Goal: Task Accomplishment & Management: Manage account settings

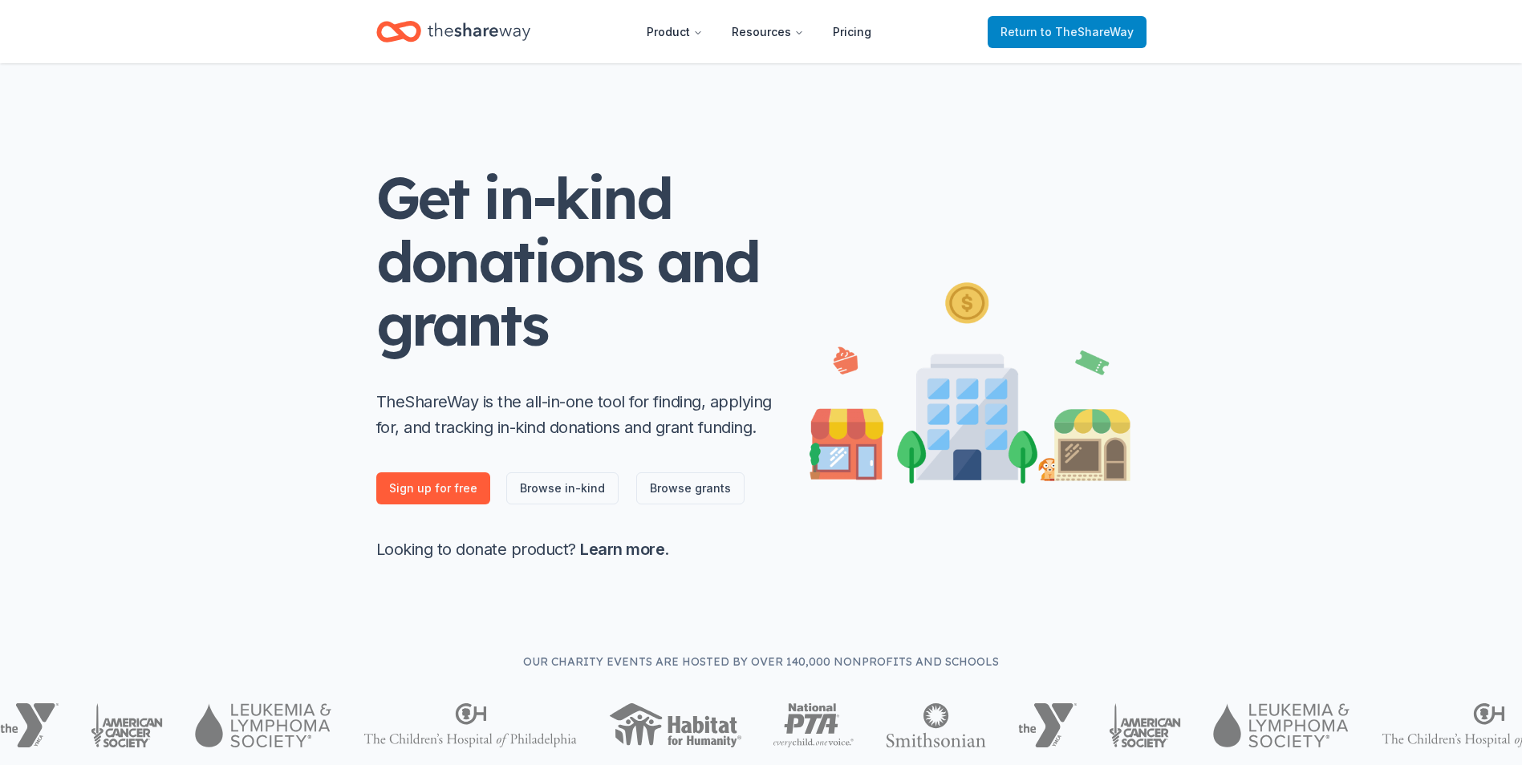
click at [1057, 34] on span "to TheShareWay" at bounding box center [1087, 32] width 93 height 14
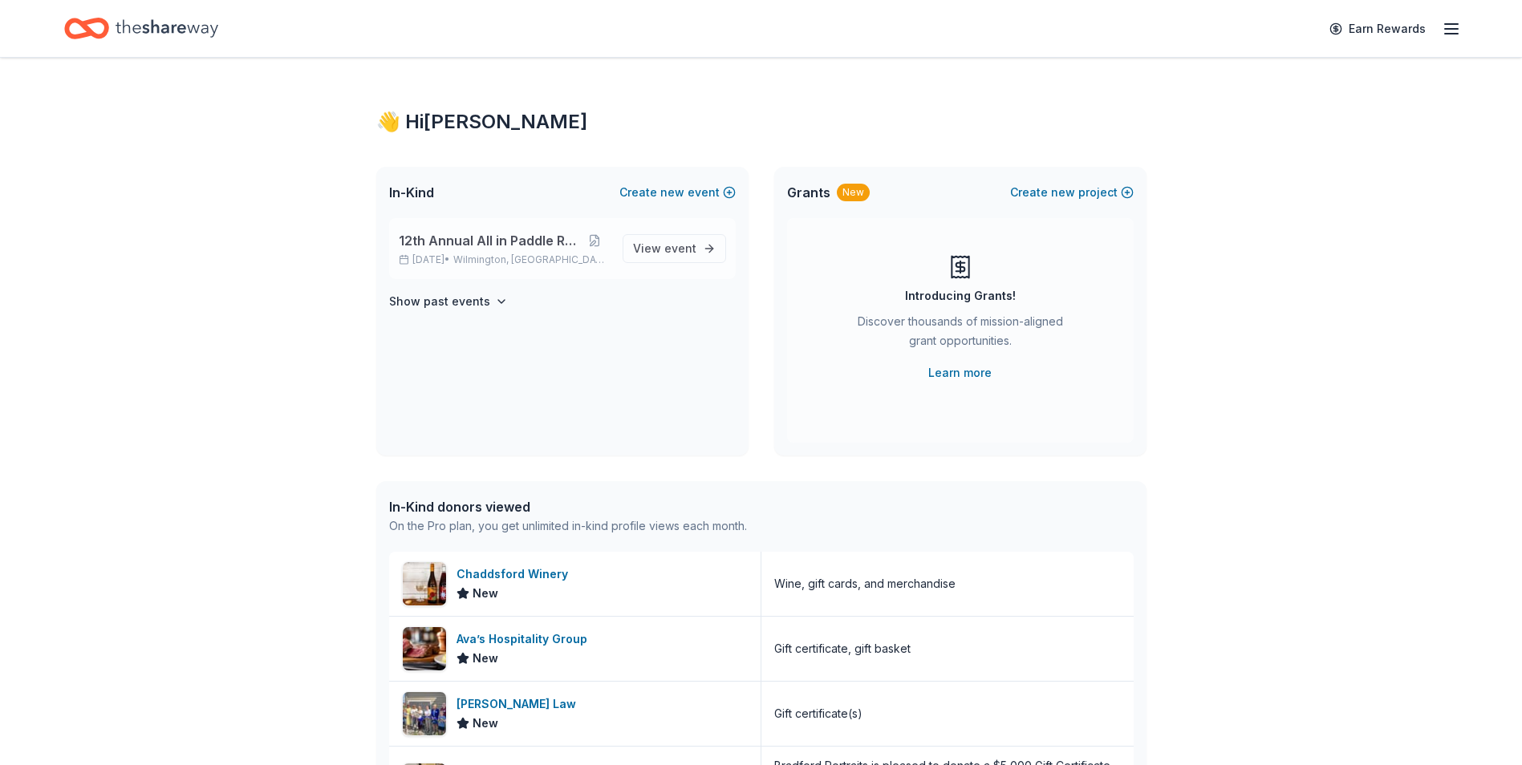
click at [464, 246] on span "12th Annual All in Paddle Raffle" at bounding box center [489, 240] width 181 height 19
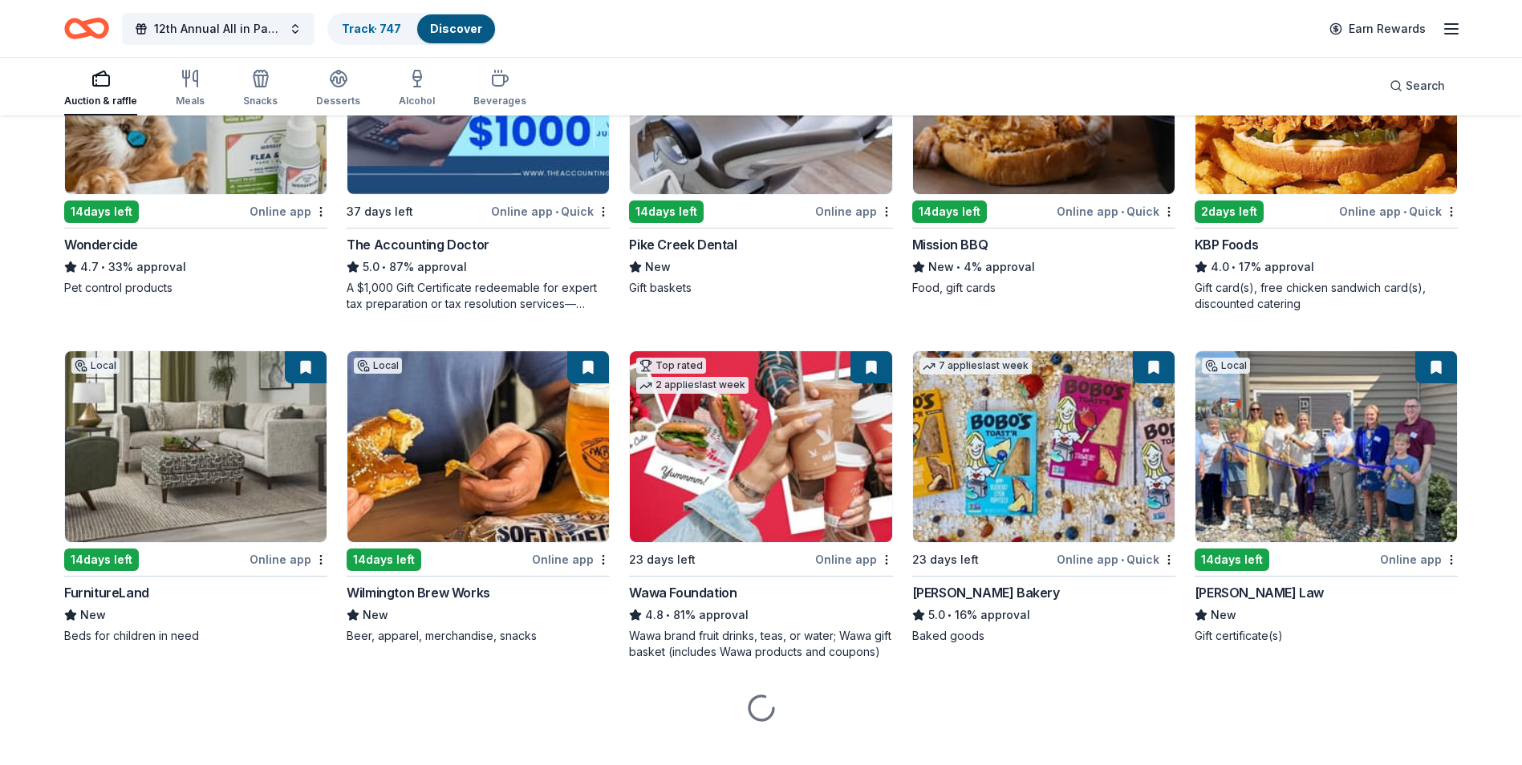
scroll to position [980, 0]
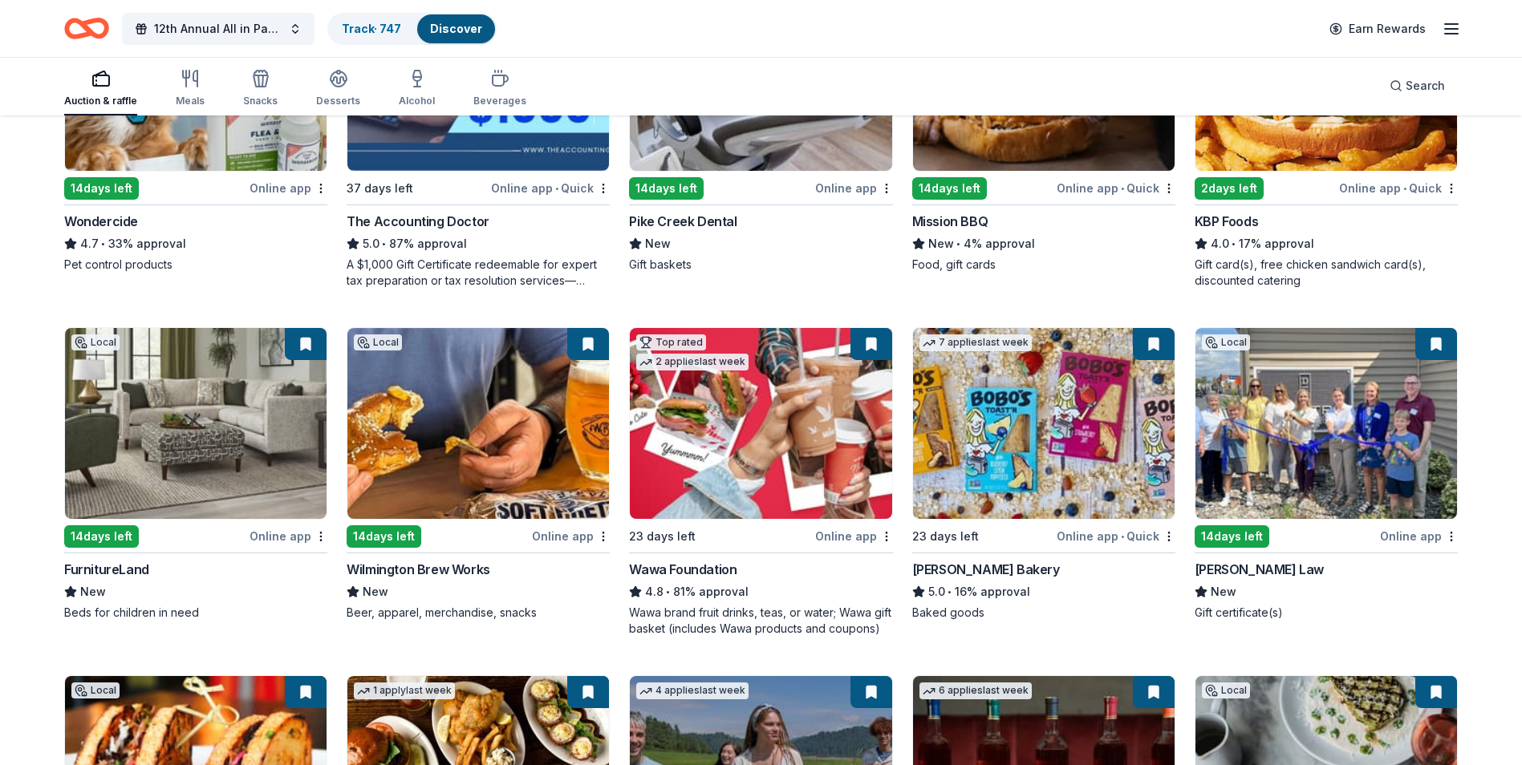
click at [206, 425] on img at bounding box center [196, 423] width 262 height 191
click at [362, 32] on link "Track · 747" at bounding box center [371, 29] width 59 height 14
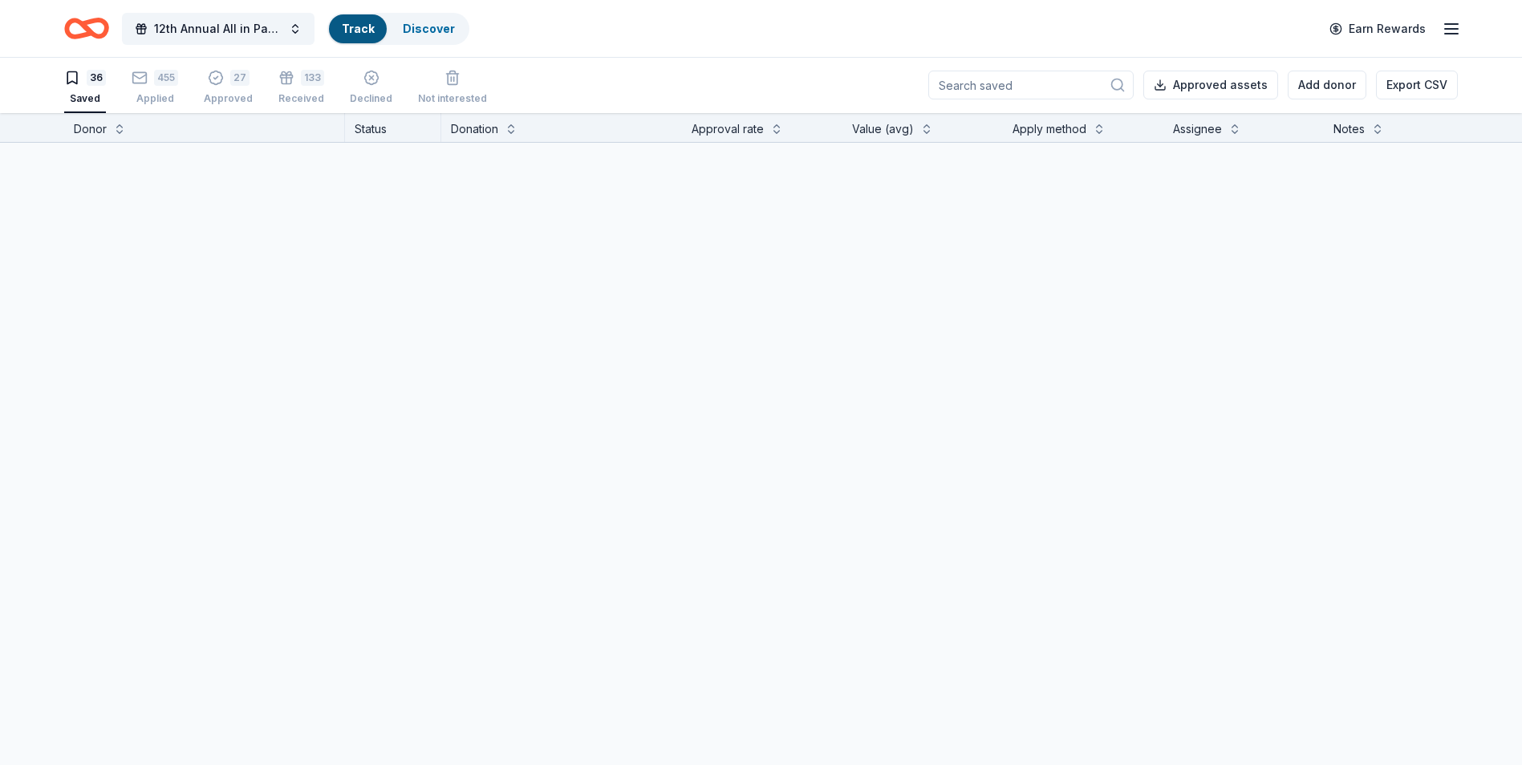
scroll to position [1, 0]
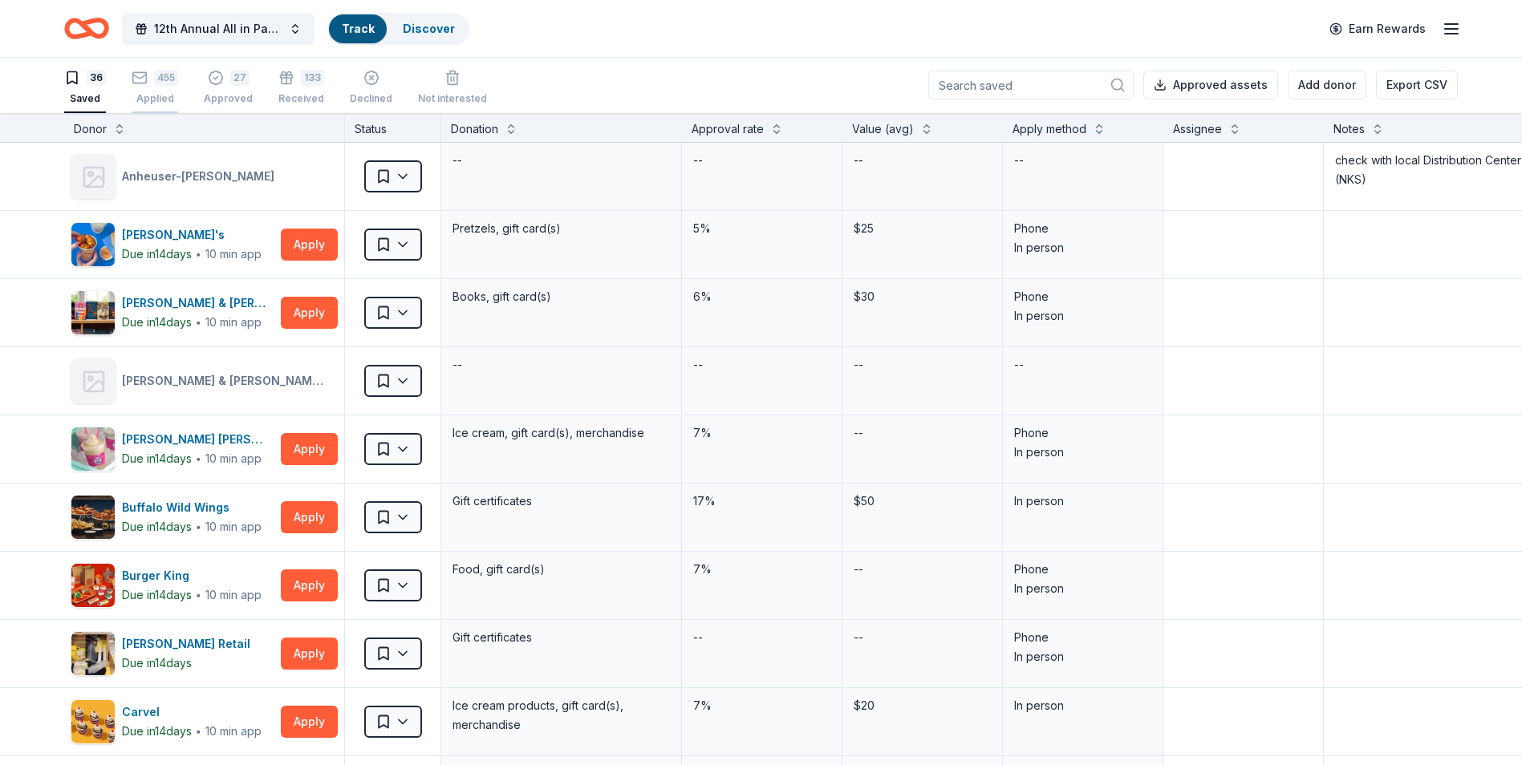
click at [168, 93] on div "Applied" at bounding box center [155, 98] width 47 height 13
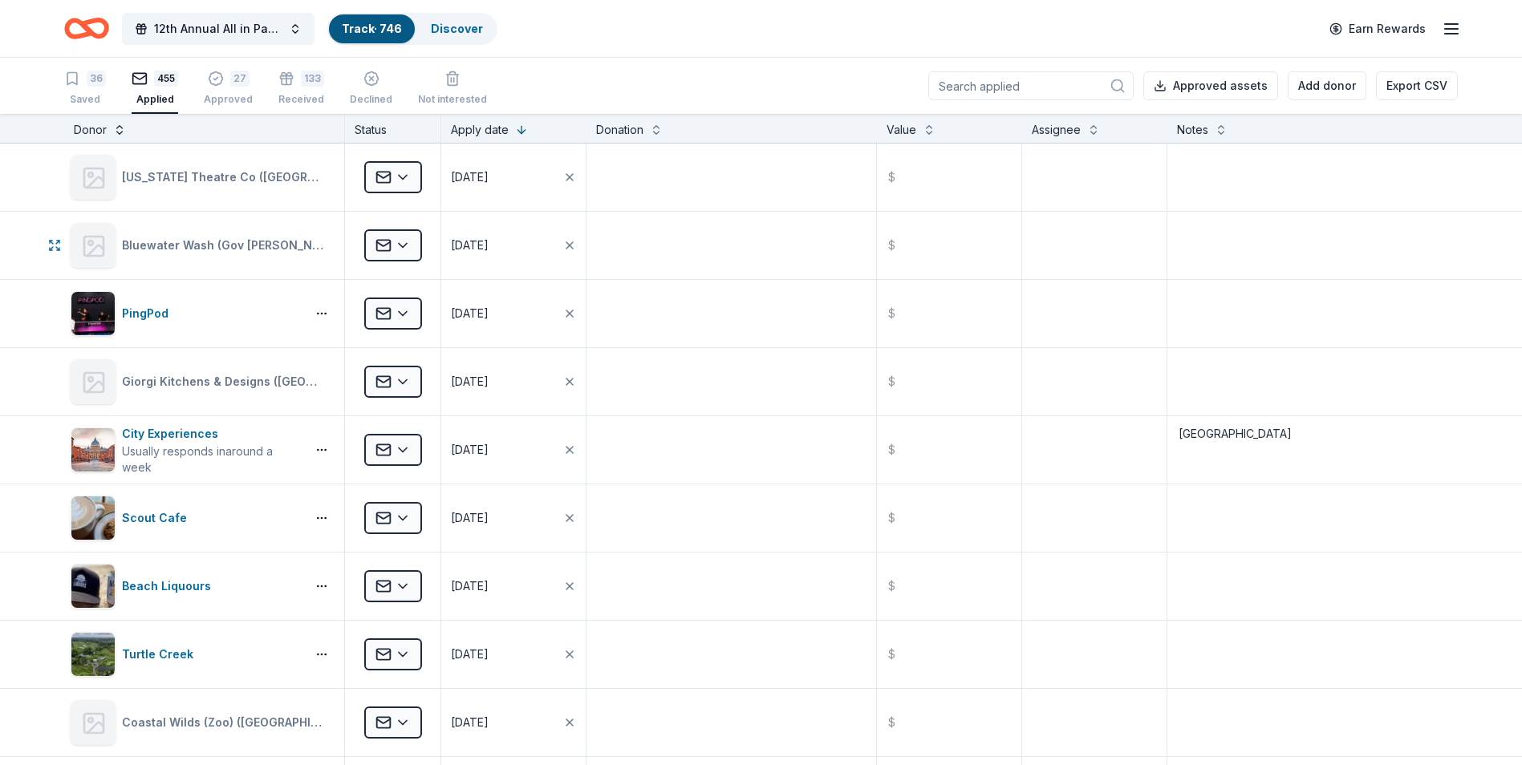
click at [117, 131] on button at bounding box center [119, 128] width 13 height 16
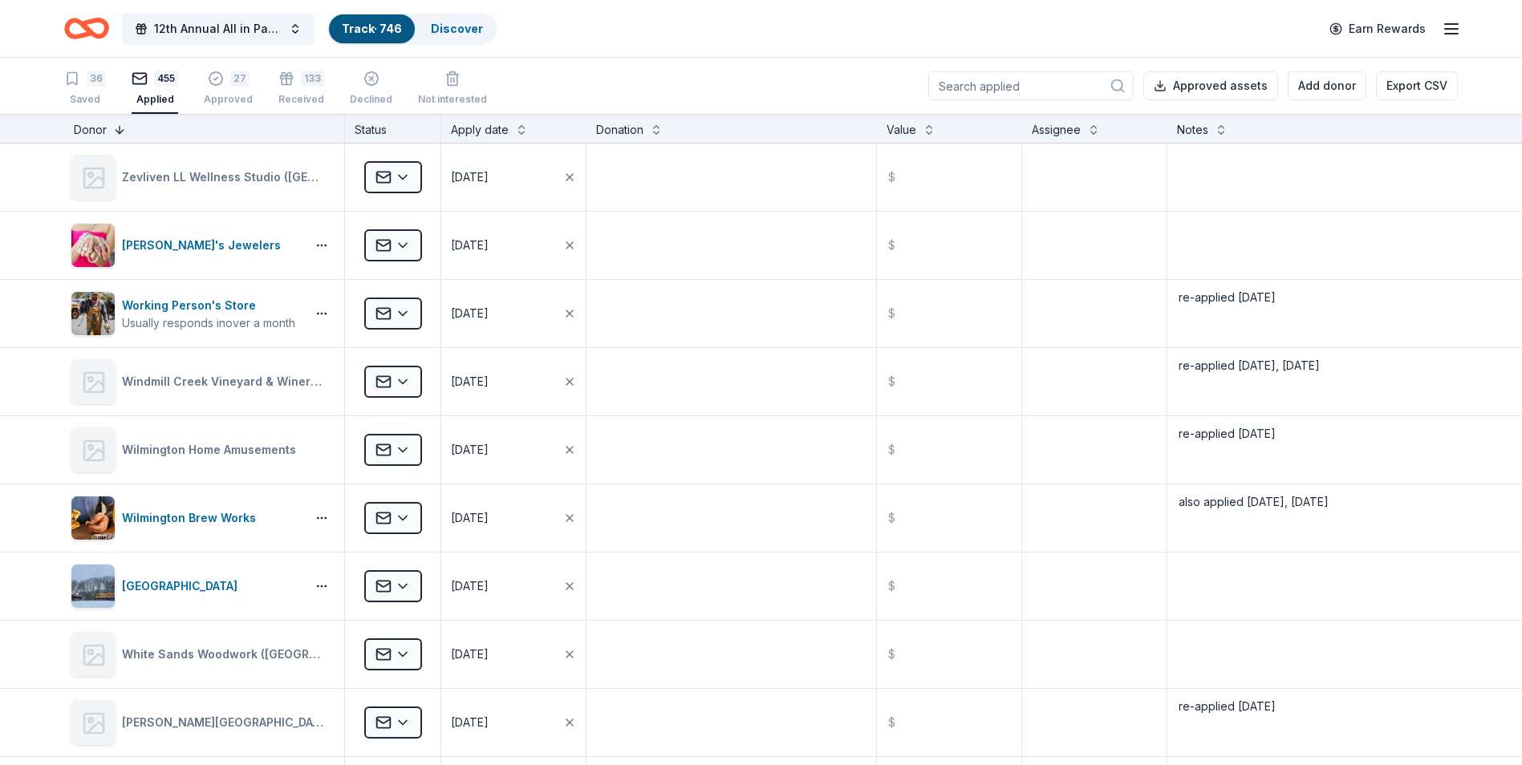
click at [117, 131] on button at bounding box center [119, 128] width 13 height 16
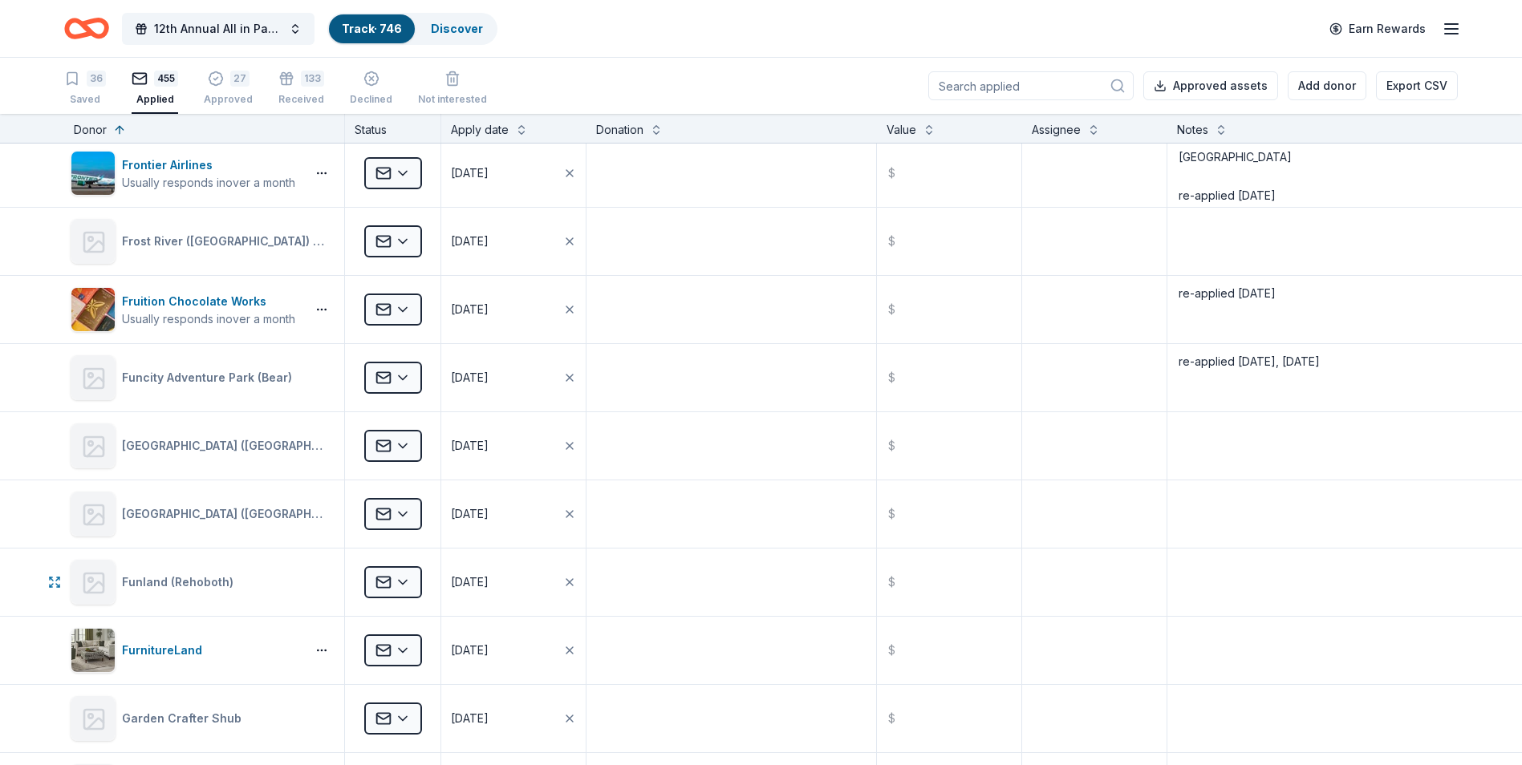
scroll to position [10270, 0]
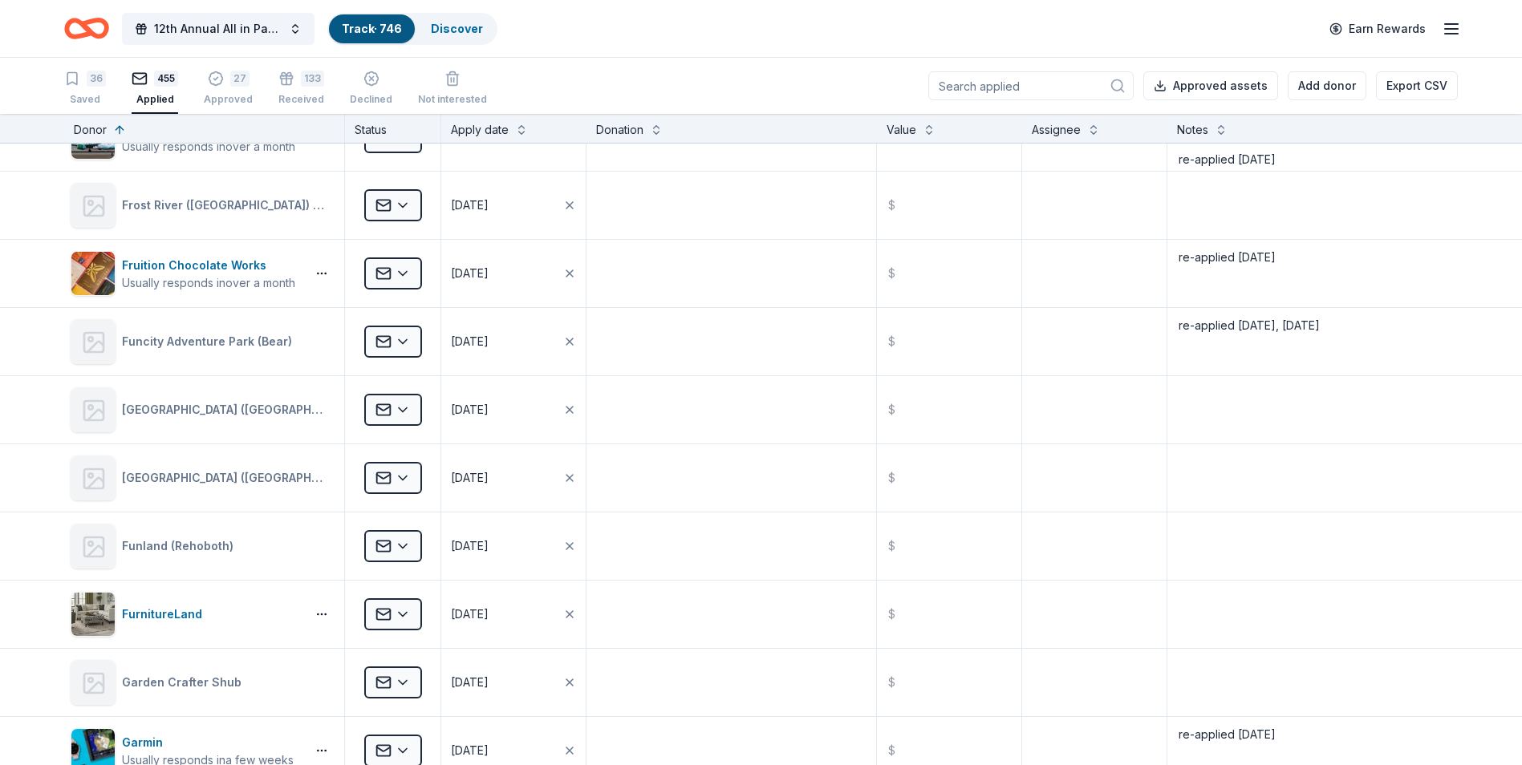
click at [994, 83] on input at bounding box center [1030, 85] width 205 height 29
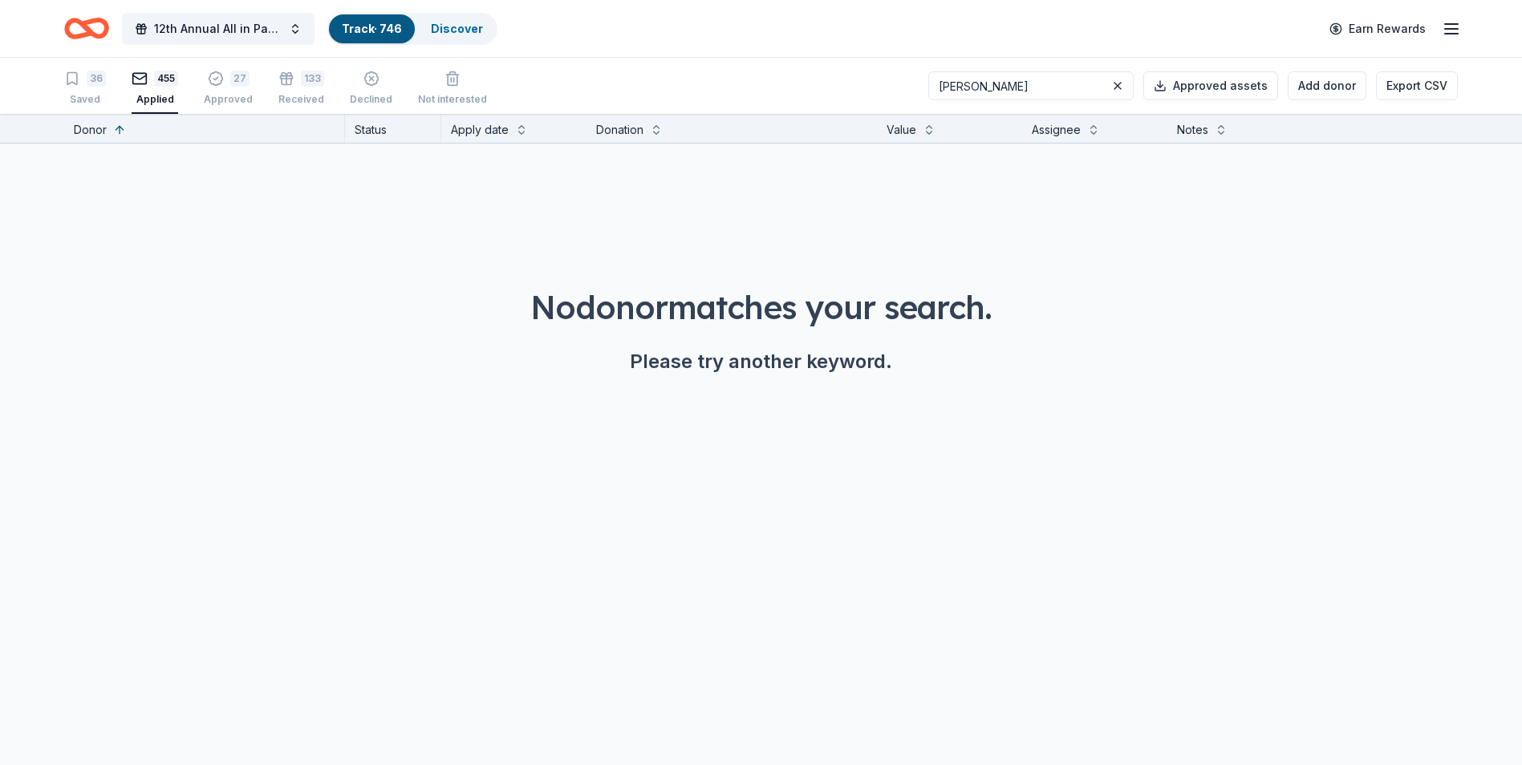
scroll to position [0, 0]
type input "a"
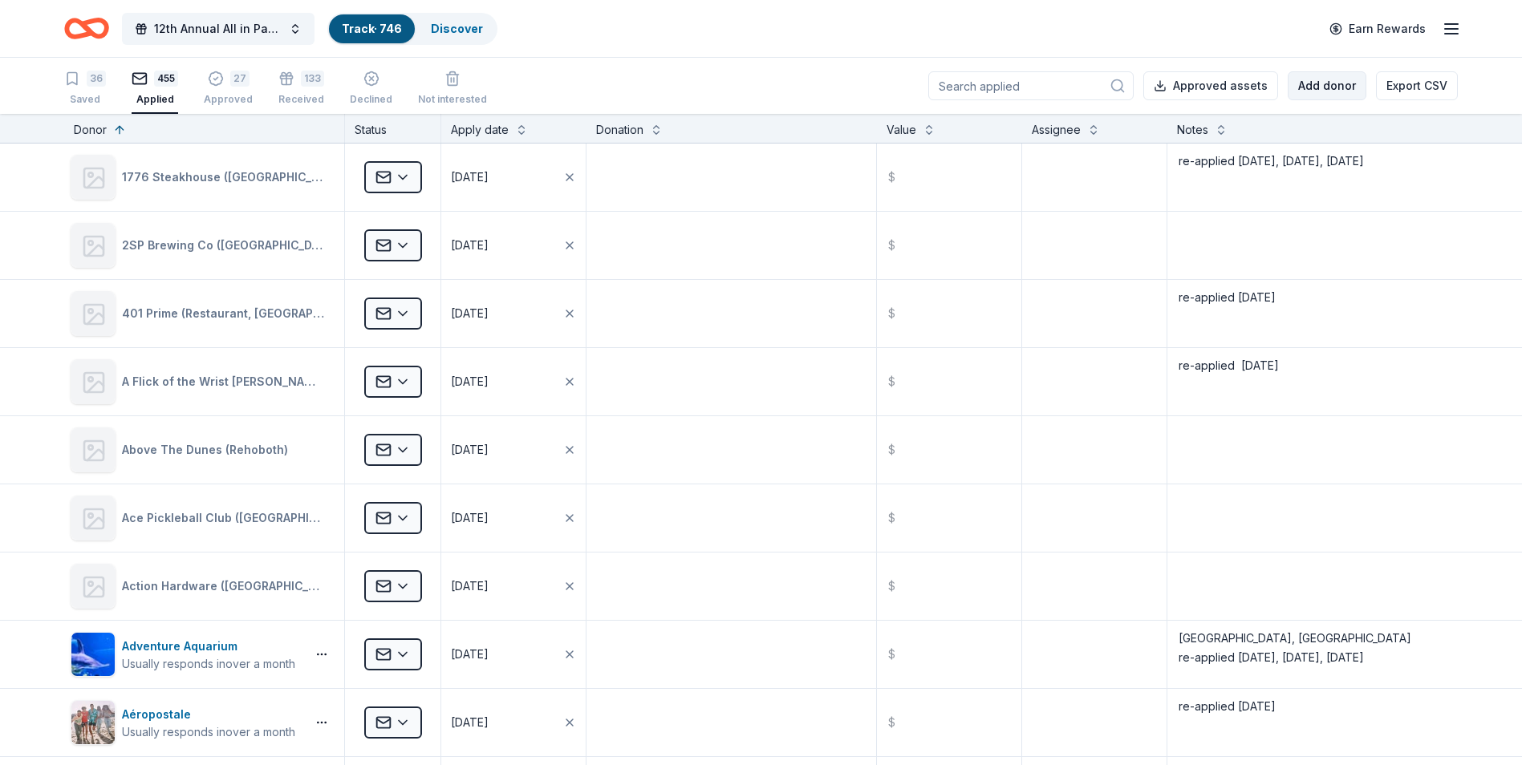
click at [1320, 87] on button "Add donor" at bounding box center [1327, 85] width 79 height 29
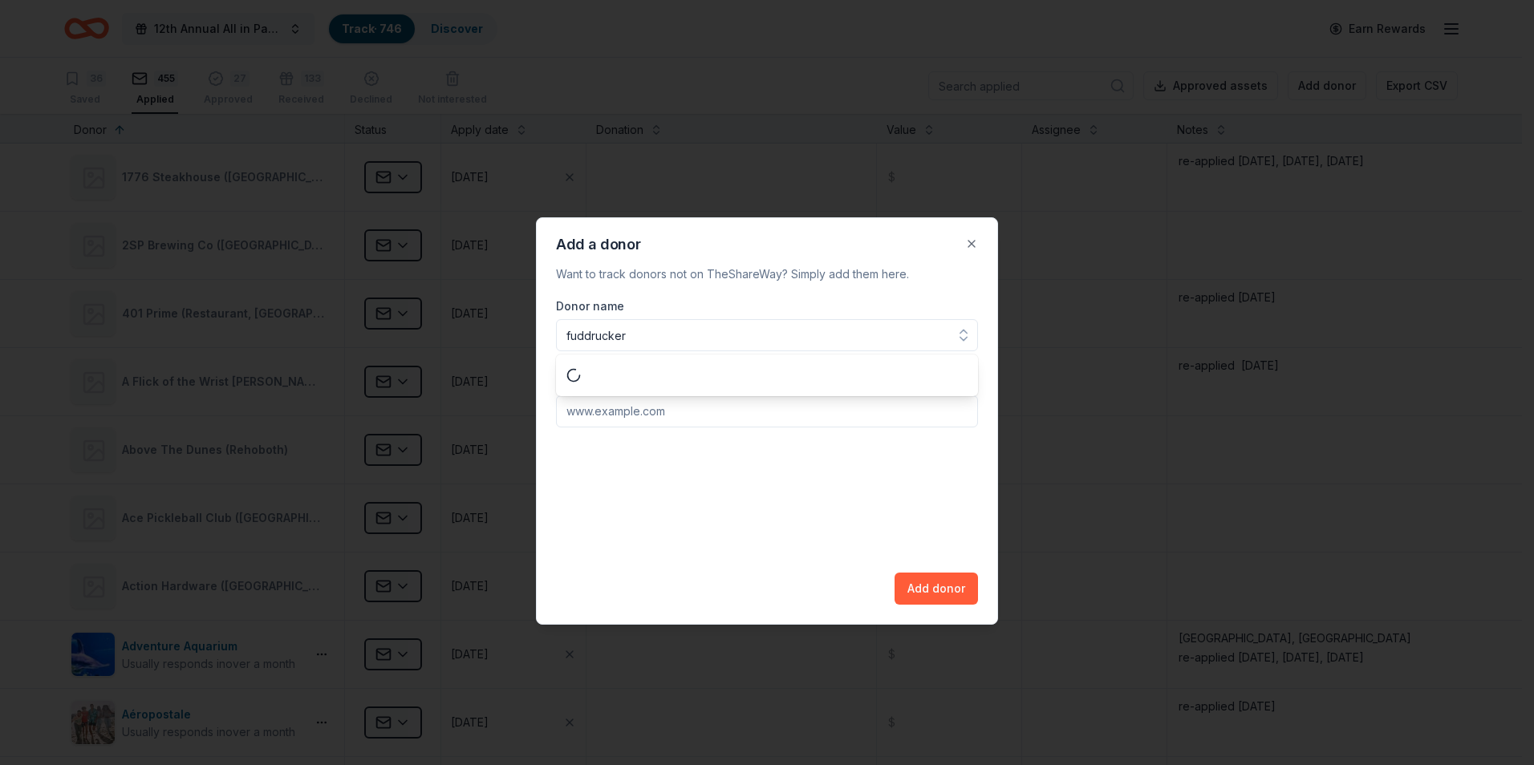
type input "fuddruckers"
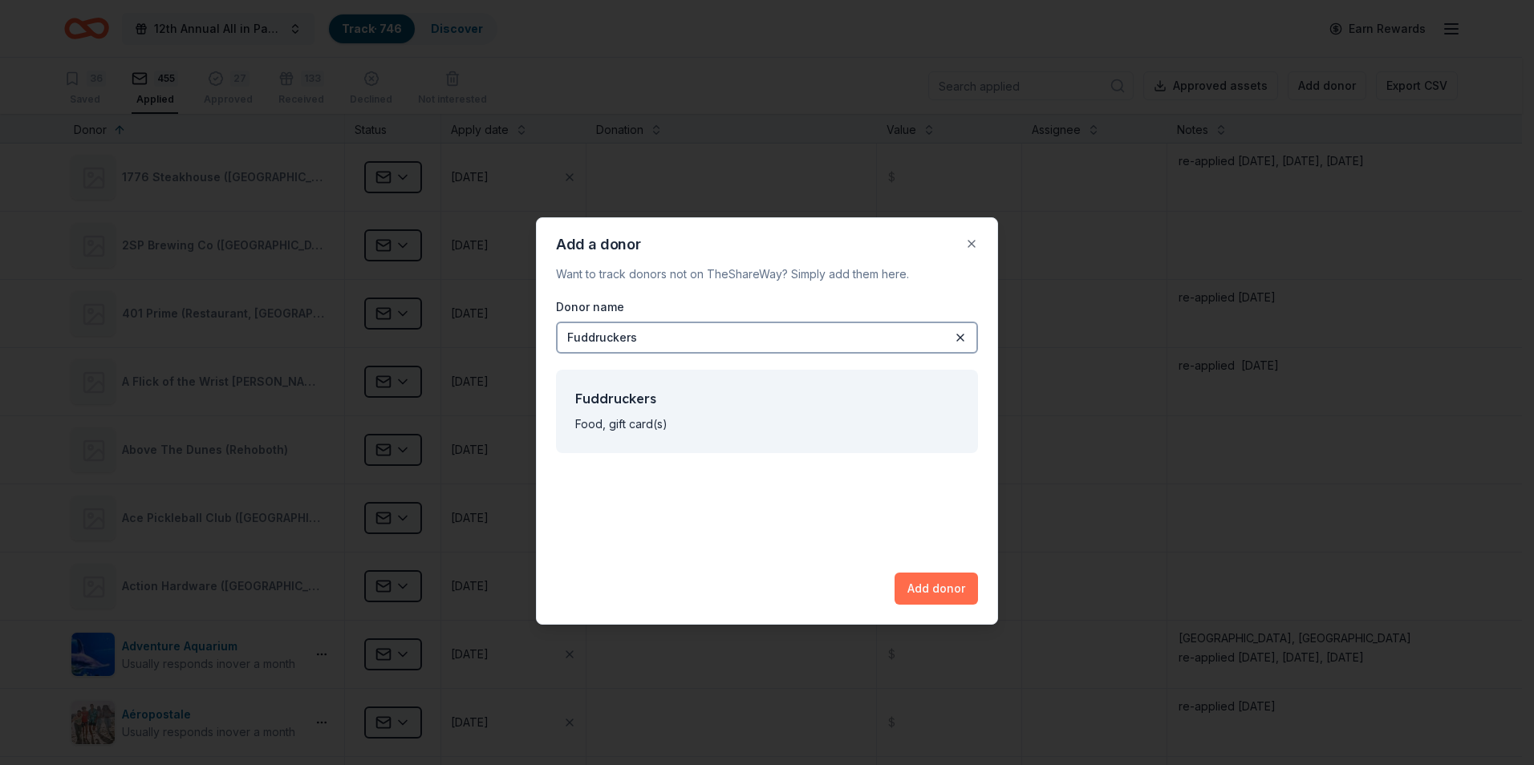
click at [935, 593] on button "Add donor" at bounding box center [936, 589] width 83 height 32
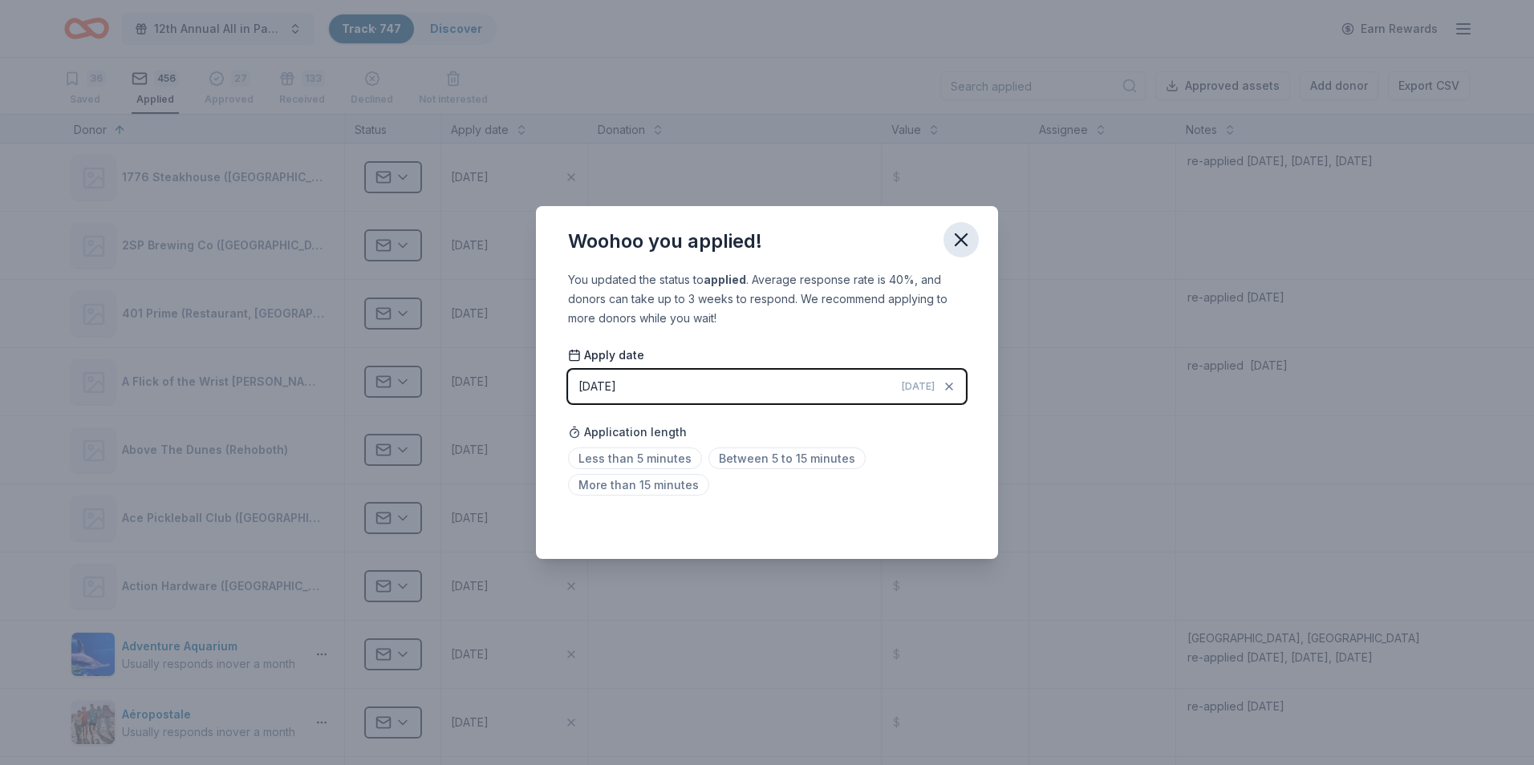
click at [962, 242] on icon "button" at bounding box center [961, 240] width 22 height 22
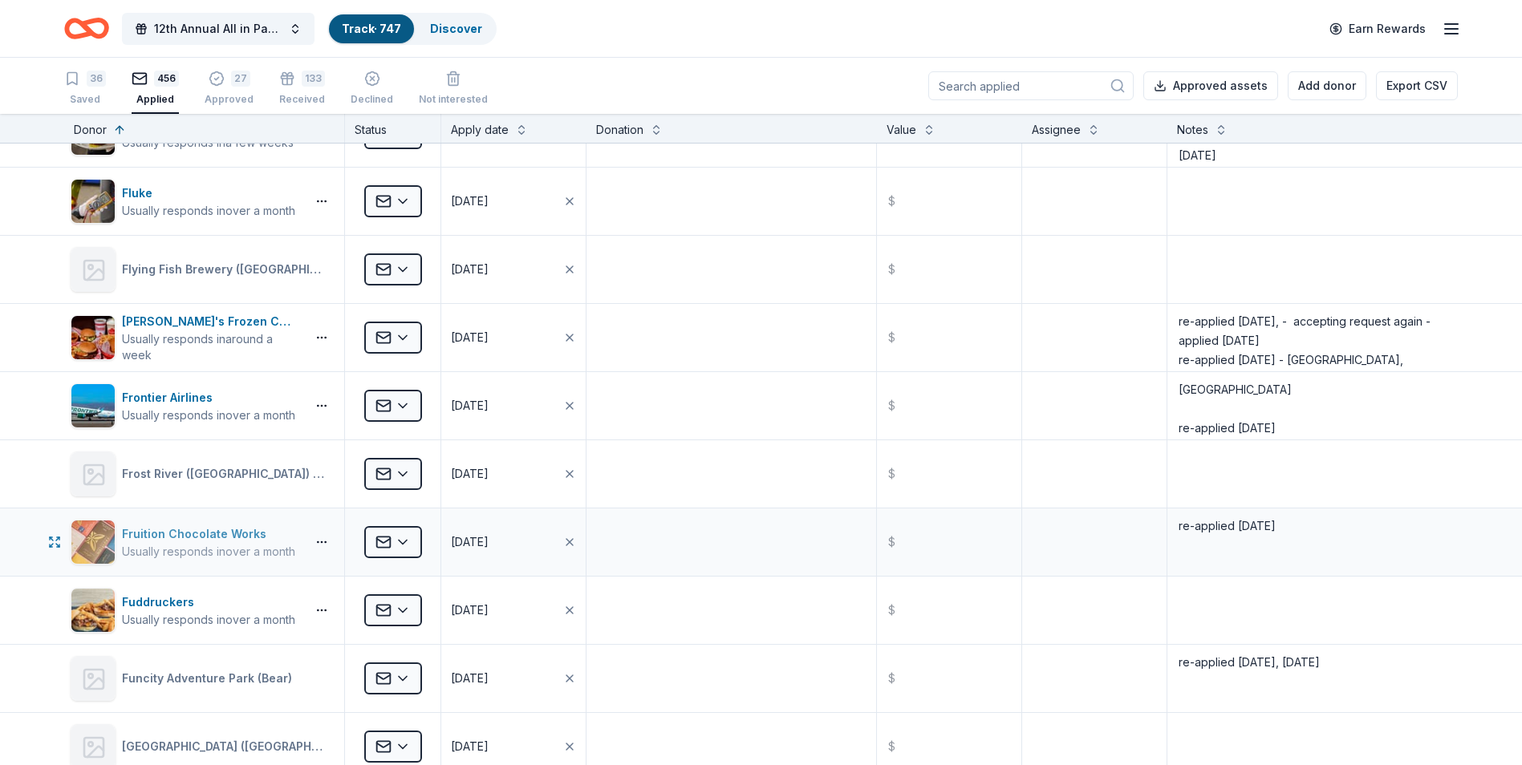
scroll to position [10029, 0]
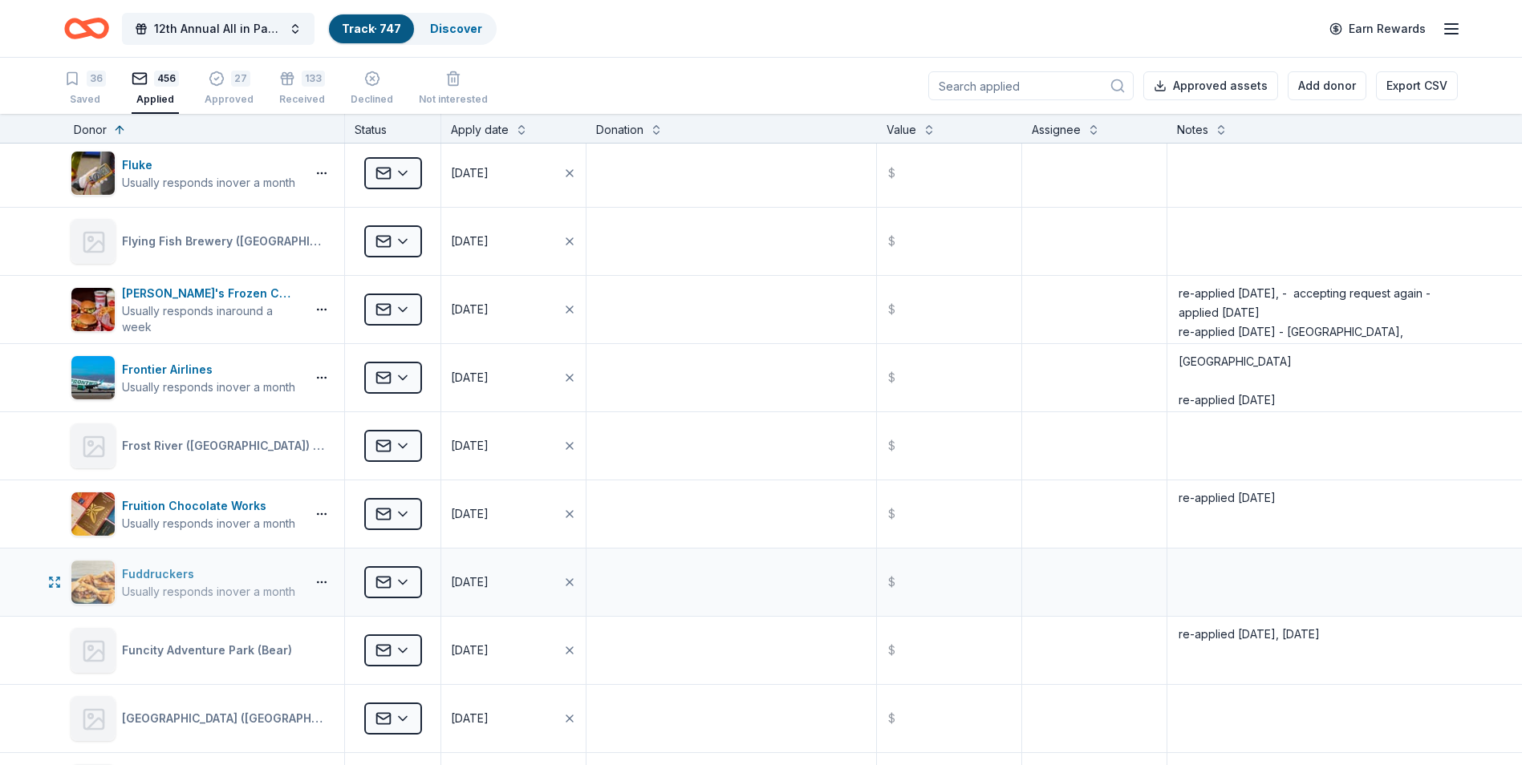
click at [172, 577] on div "Fuddruckers" at bounding box center [208, 574] width 173 height 19
click at [410, 583] on html "12th Annual All in Paddle Raffle Track · 747 Discover Earn Rewards 36 Saved 456…" at bounding box center [761, 382] width 1522 height 765
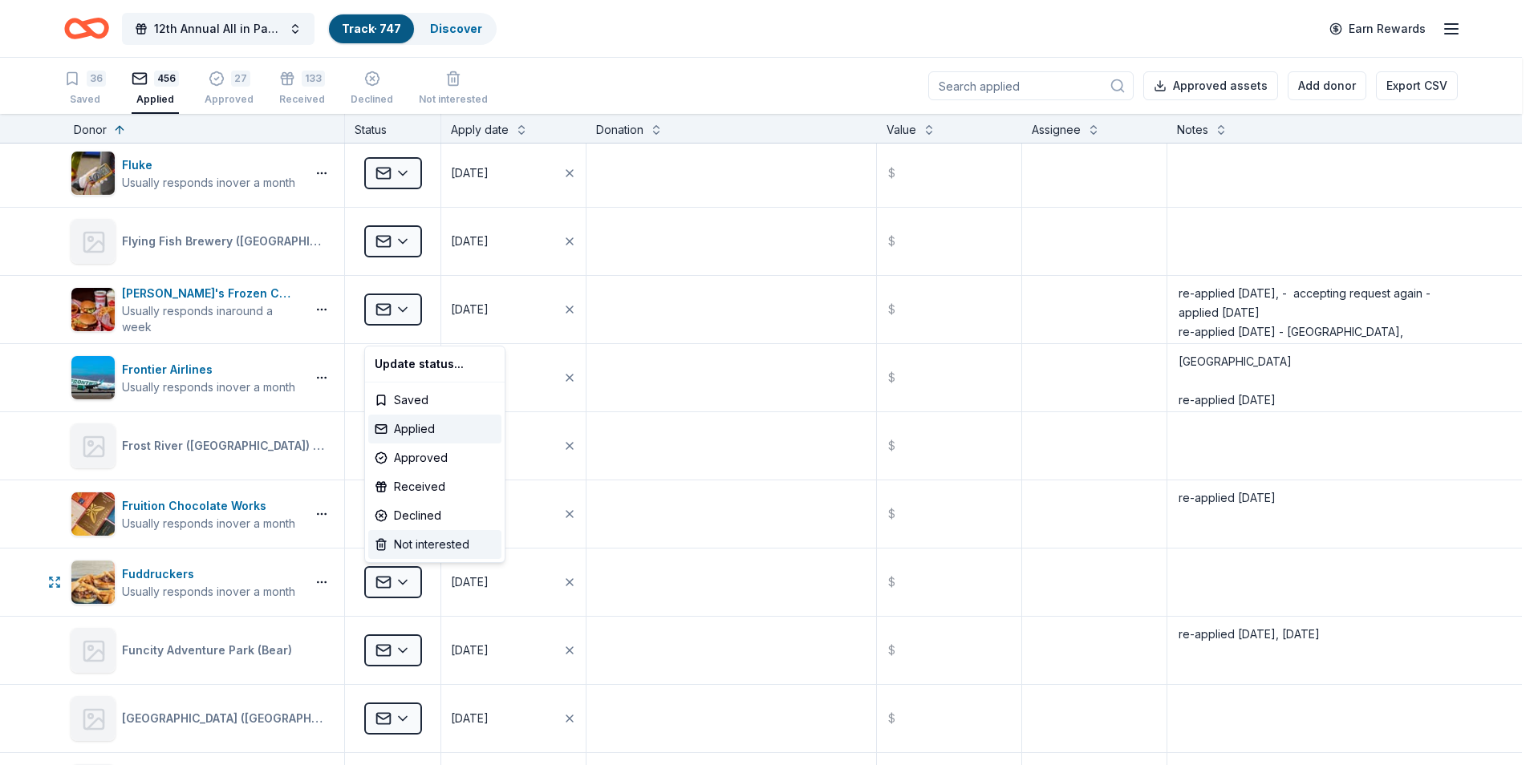
click at [435, 549] on div "Not interested" at bounding box center [434, 544] width 133 height 29
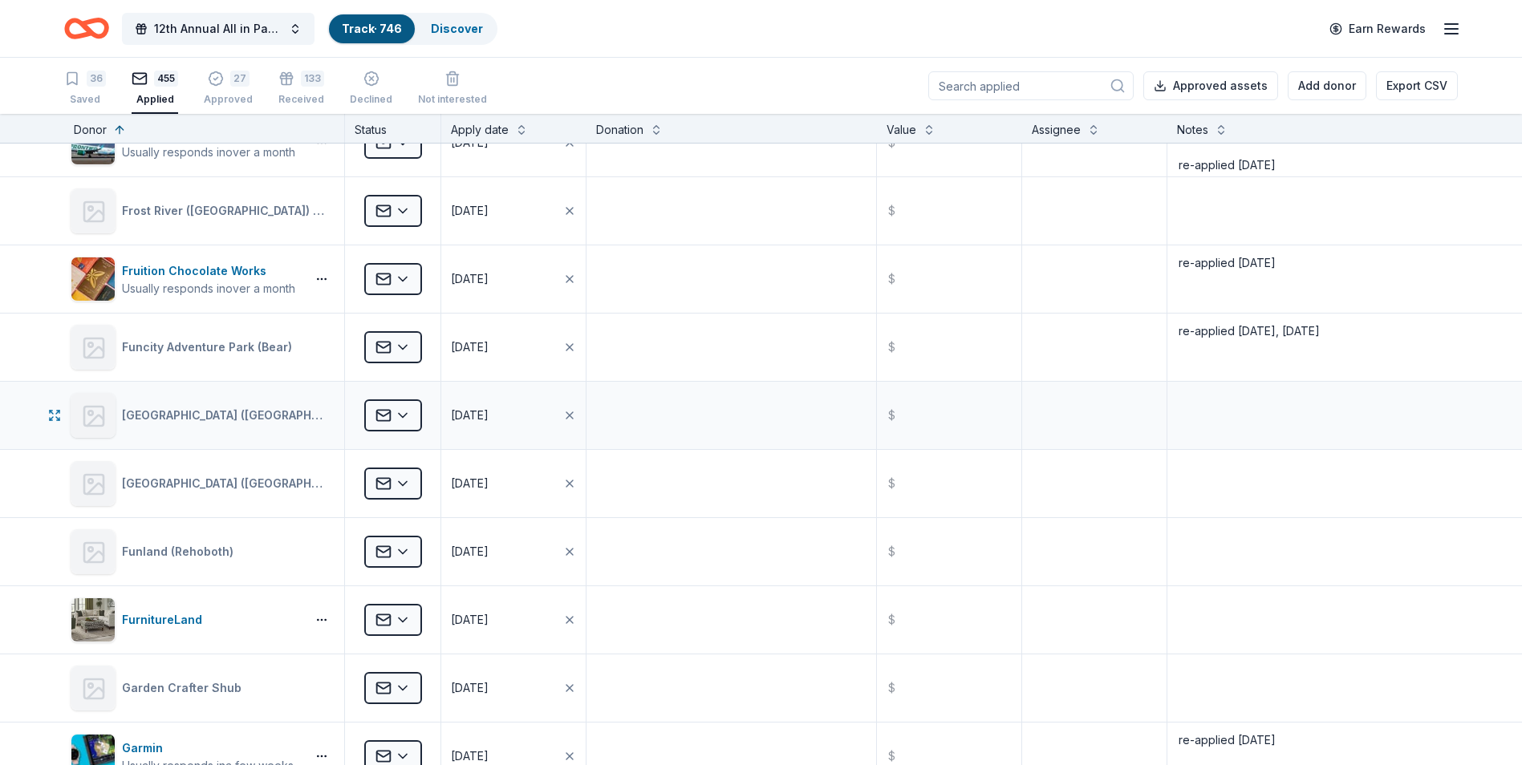
scroll to position [10270, 0]
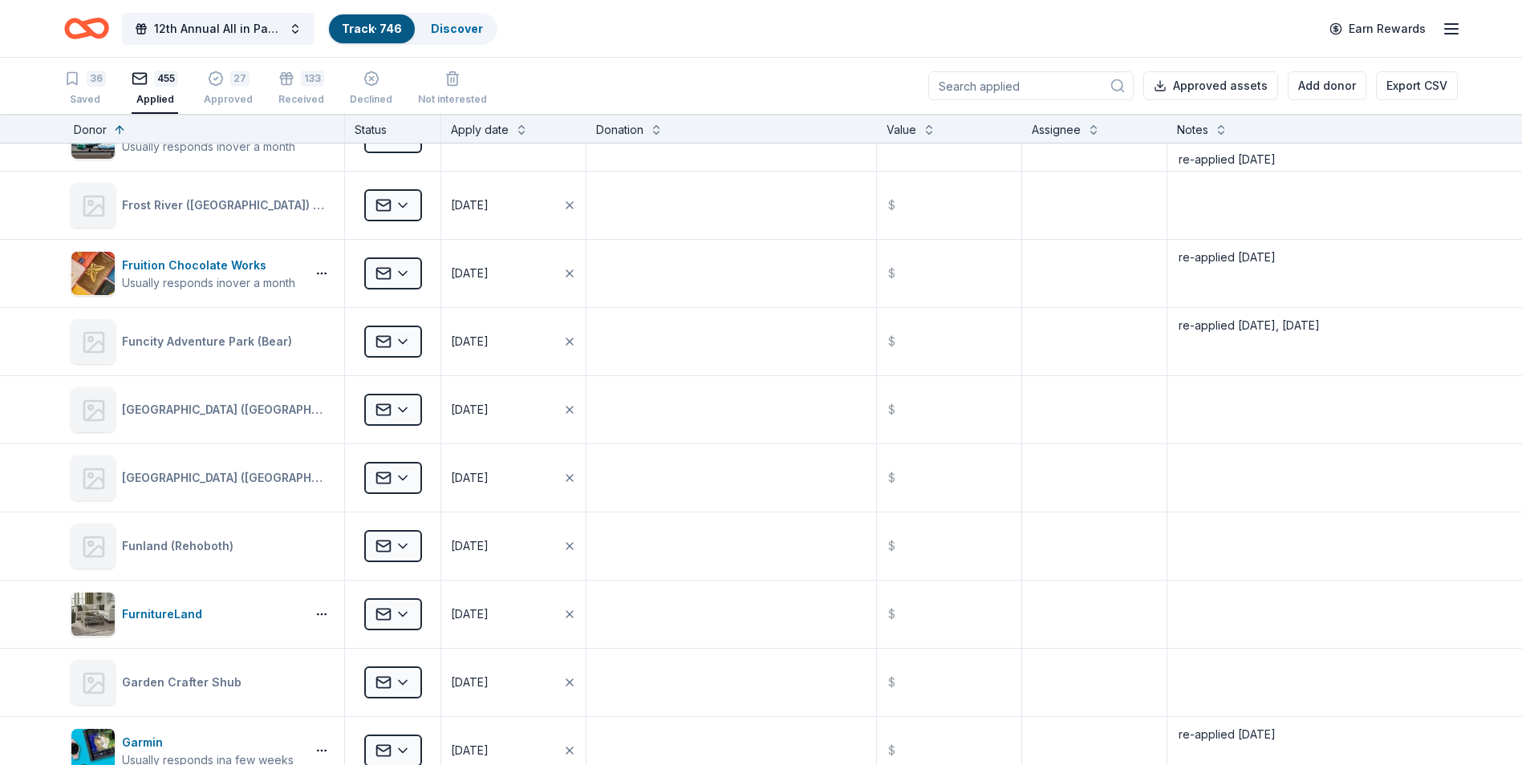
click at [1019, 90] on input at bounding box center [1030, 85] width 205 height 29
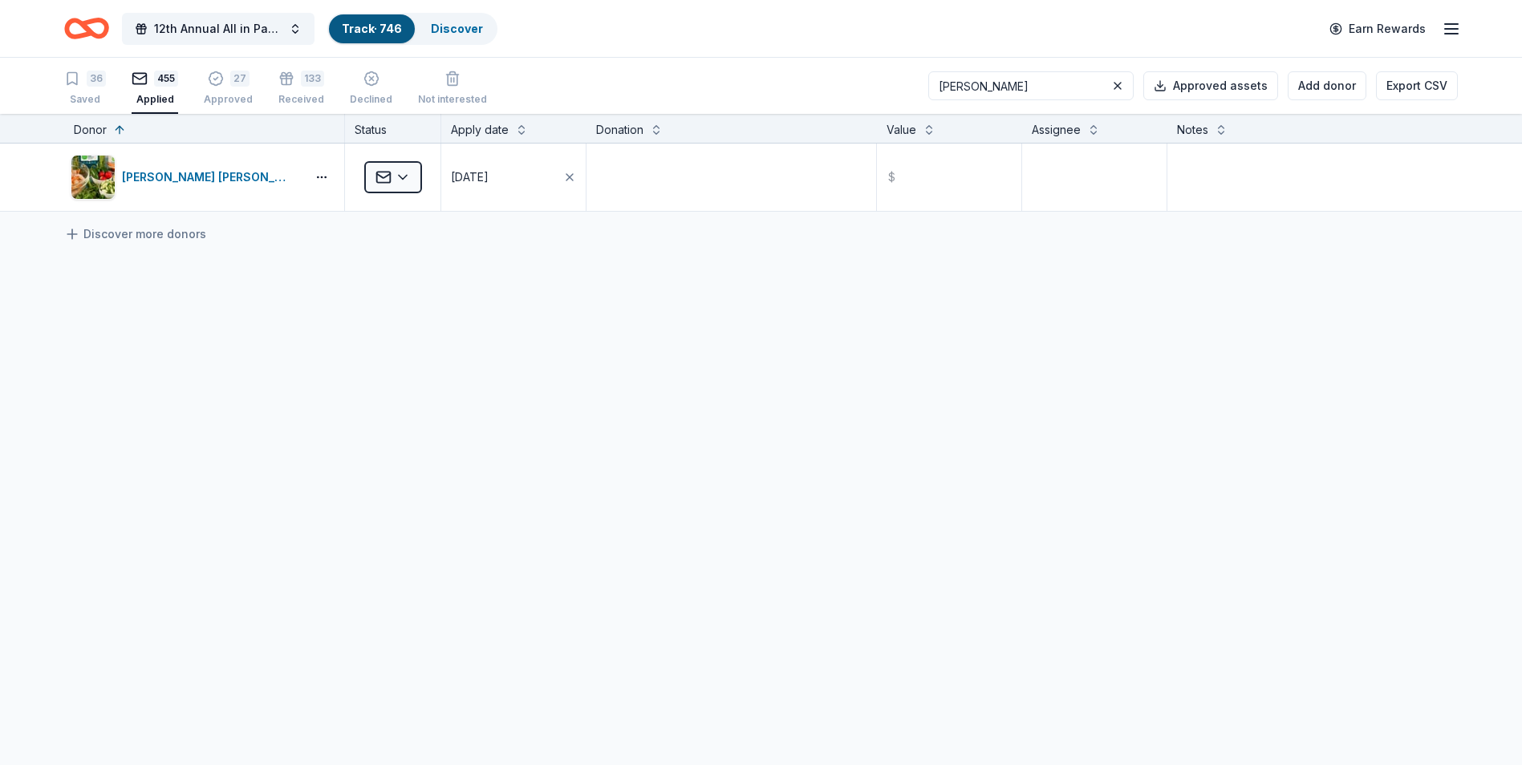
scroll to position [0, 0]
drag, startPoint x: 1006, startPoint y: 77, endPoint x: 948, endPoint y: 82, distance: 58.8
click at [948, 82] on div "36 Saved 455 Applied 27 Approved 133 Received Declined Not interested [PERSON_N…" at bounding box center [761, 86] width 1394 height 56
type input "i"
type input "b"
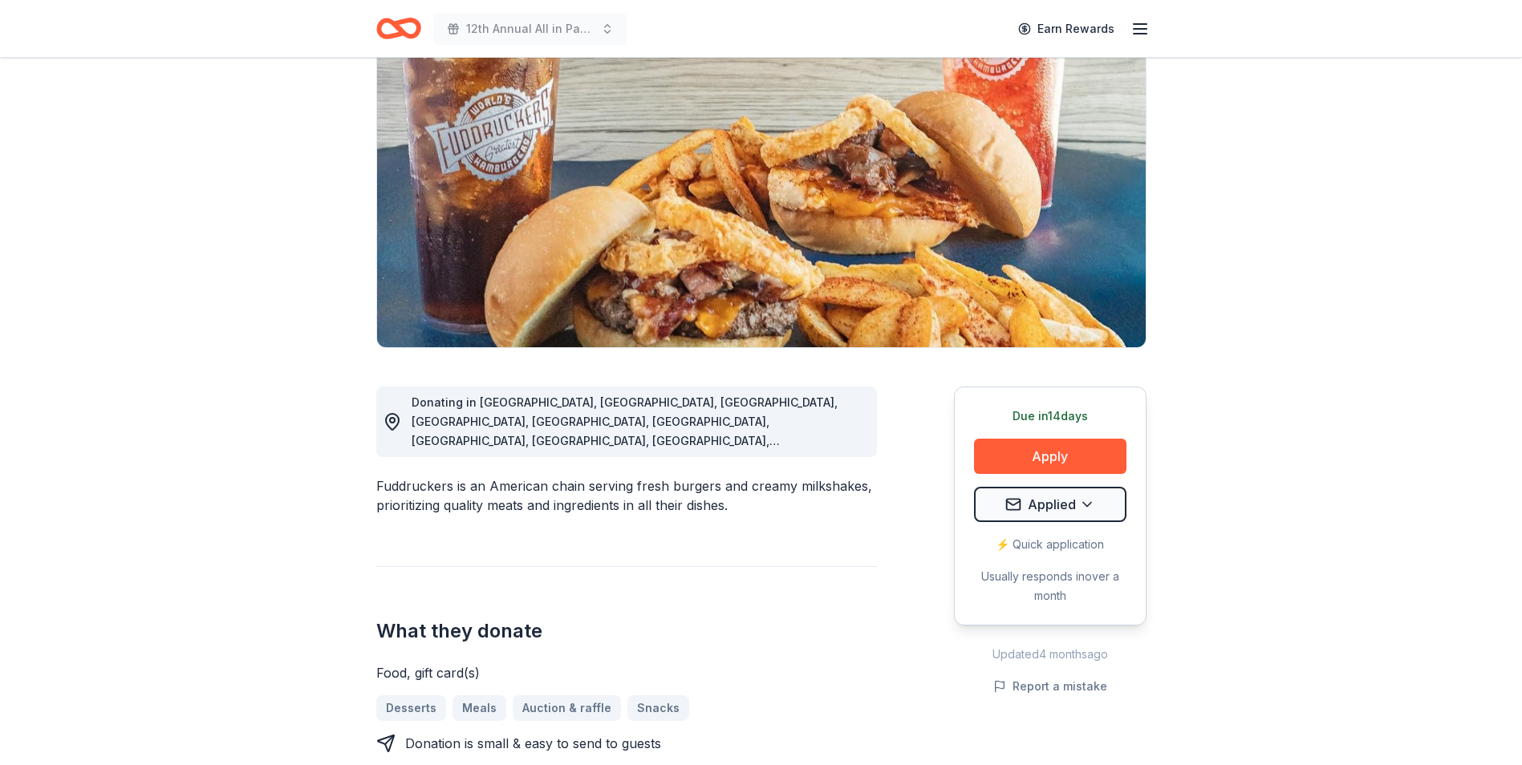
scroll to position [80, 0]
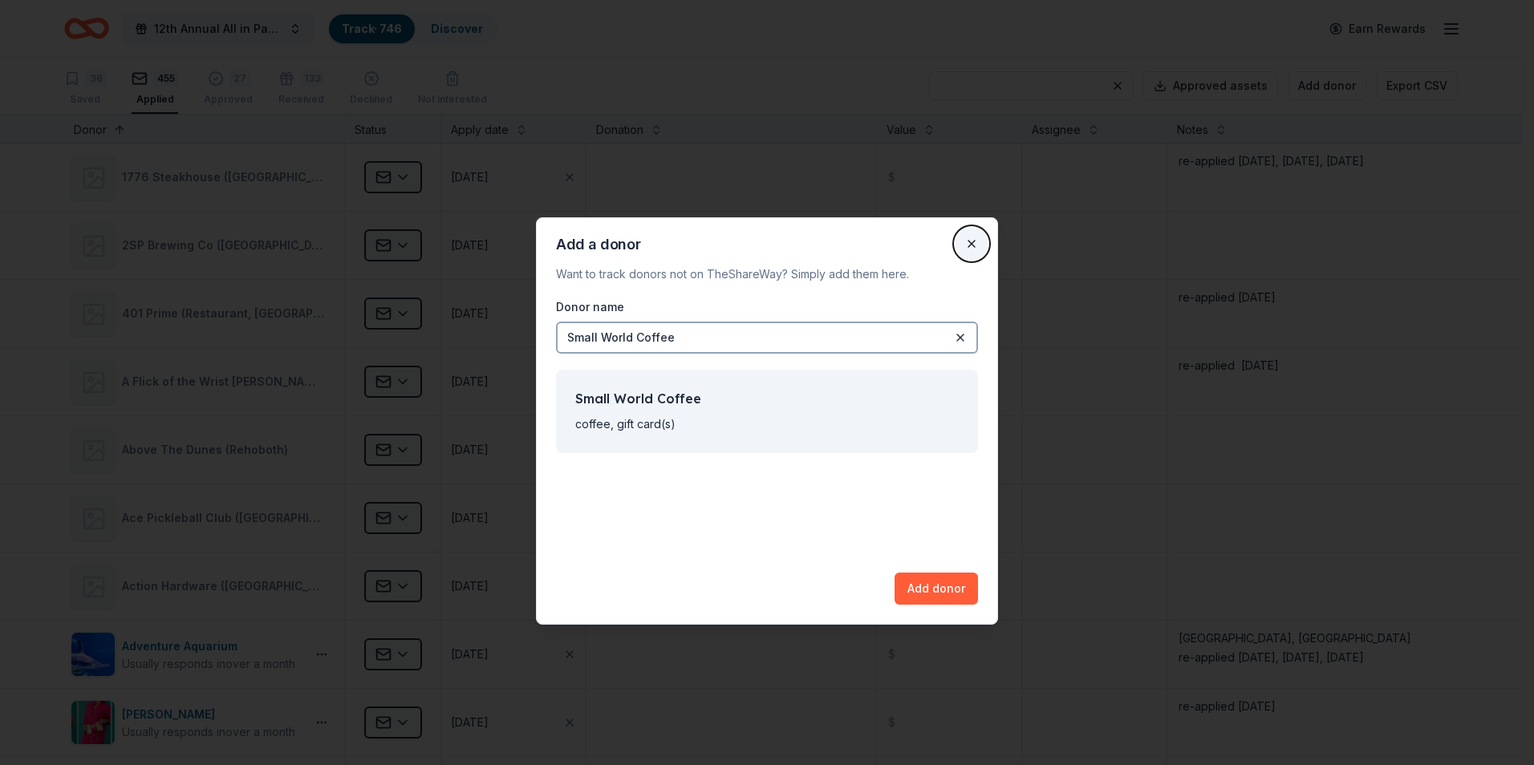
click at [971, 243] on button "Close" at bounding box center [972, 244] width 32 height 32
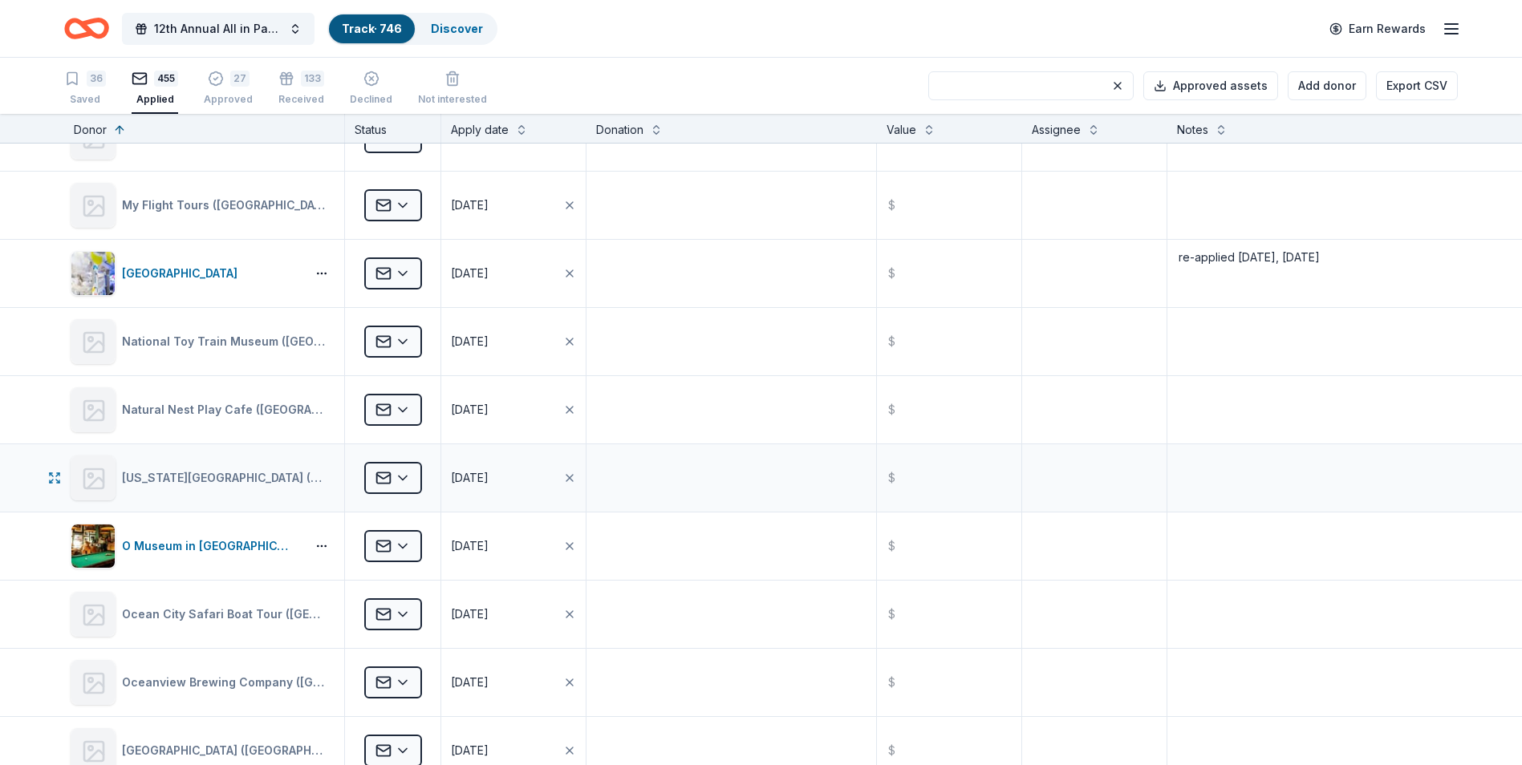
scroll to position [16914, 0]
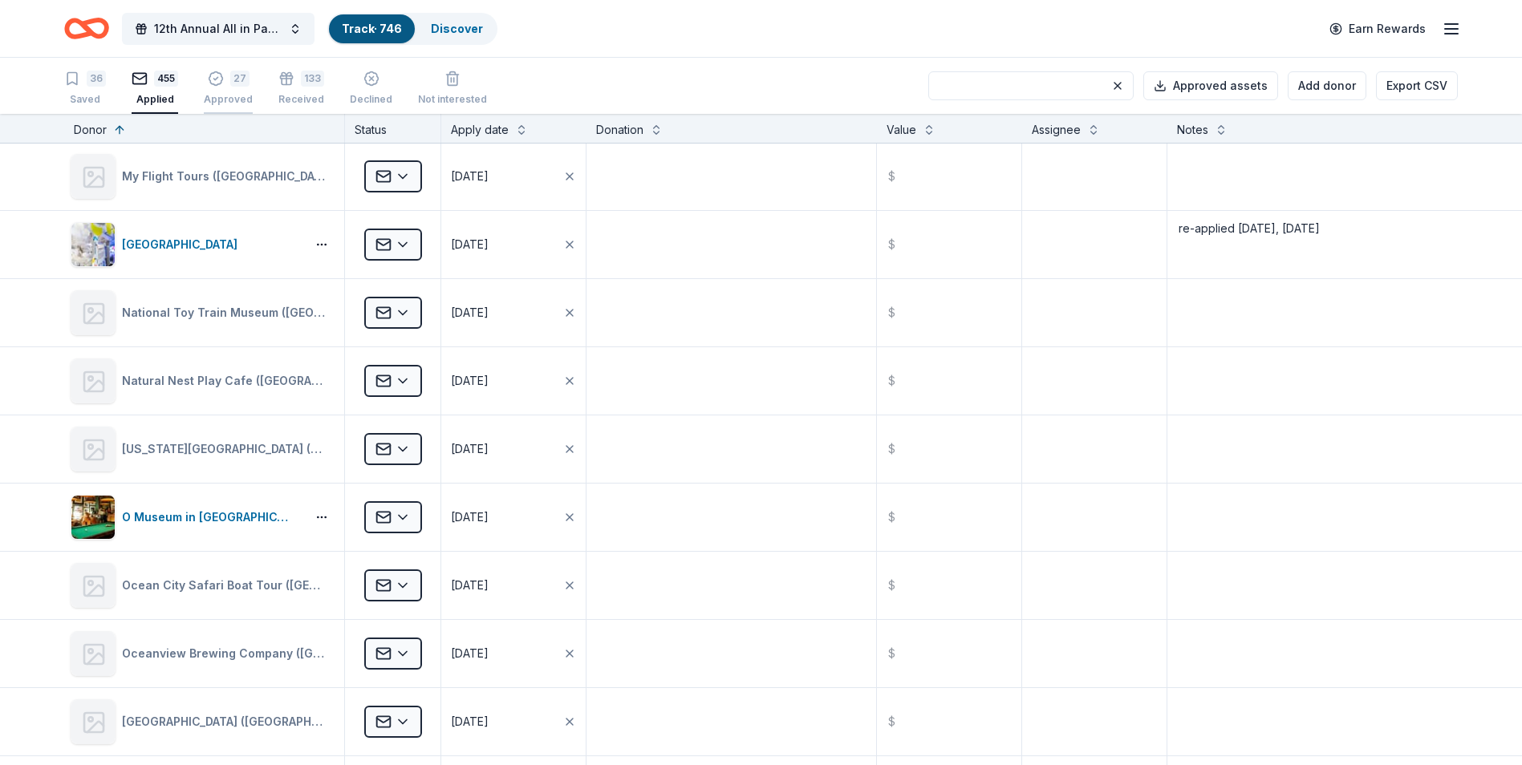
click at [219, 93] on div "Approved" at bounding box center [228, 99] width 49 height 13
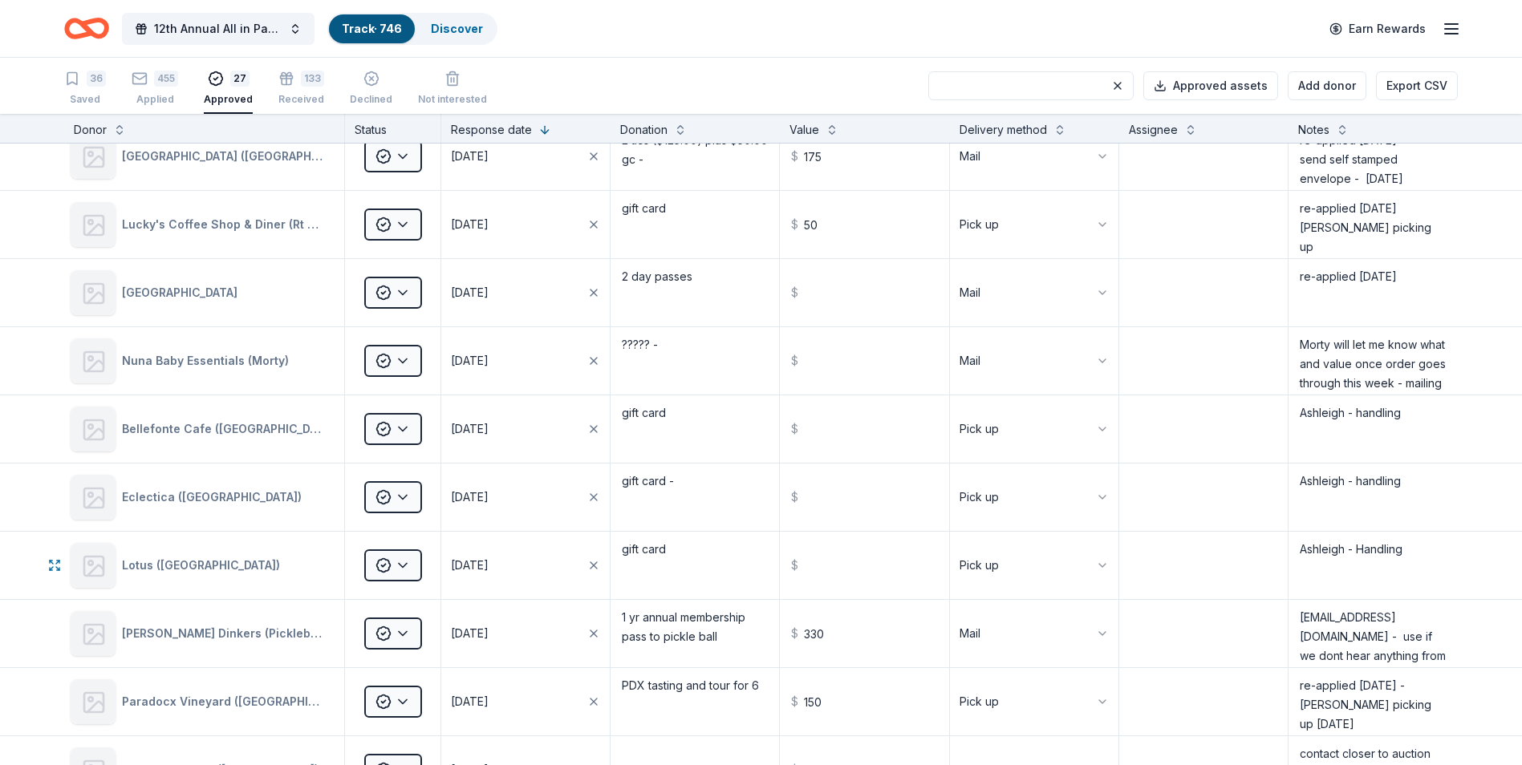
scroll to position [421, 0]
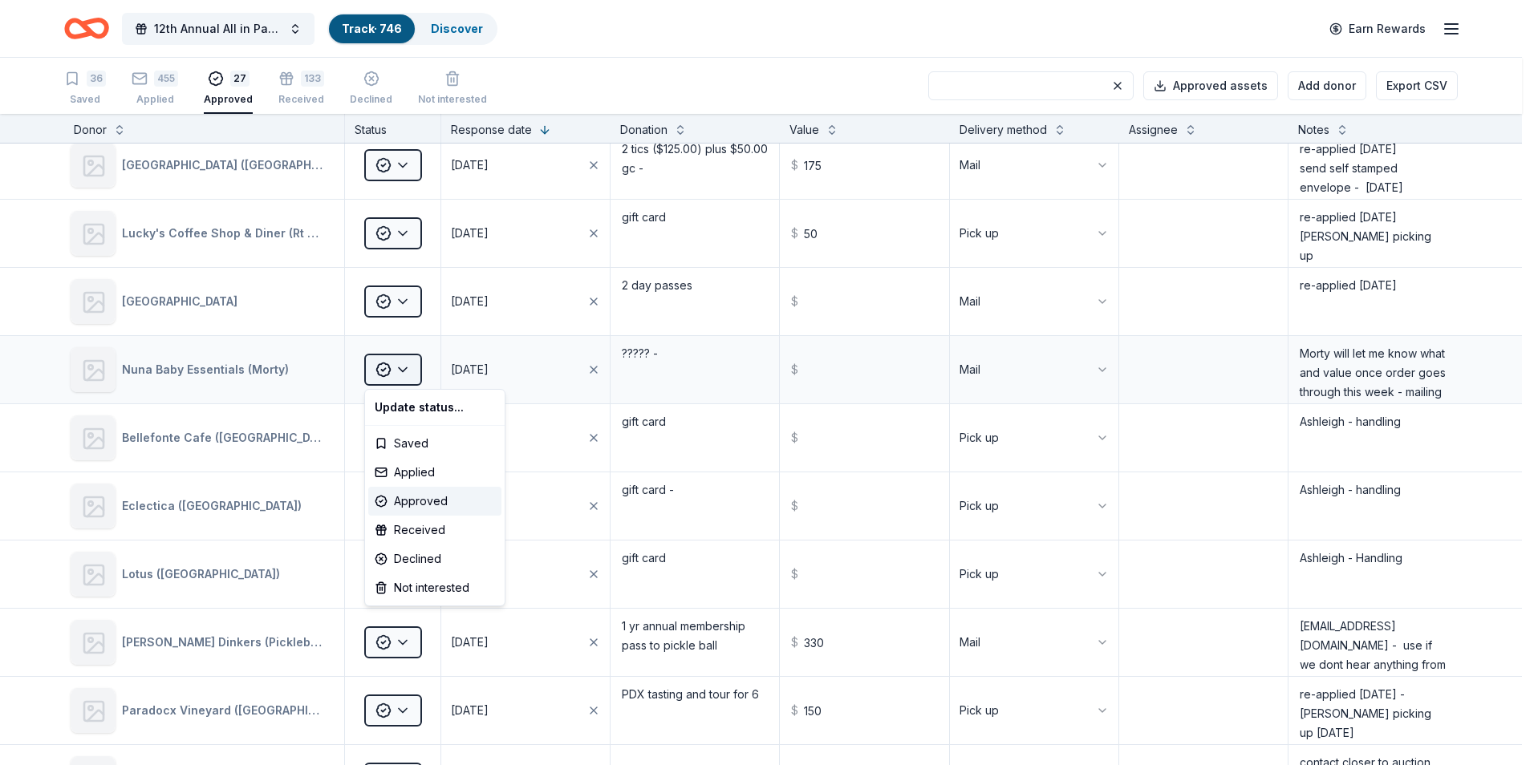
click at [408, 370] on html "12th Annual All in Paddle Raffle Track · 746 Discover Earn Rewards 36 Saved 455…" at bounding box center [767, 382] width 1534 height 765
click at [409, 505] on div "Approved" at bounding box center [434, 501] width 133 height 29
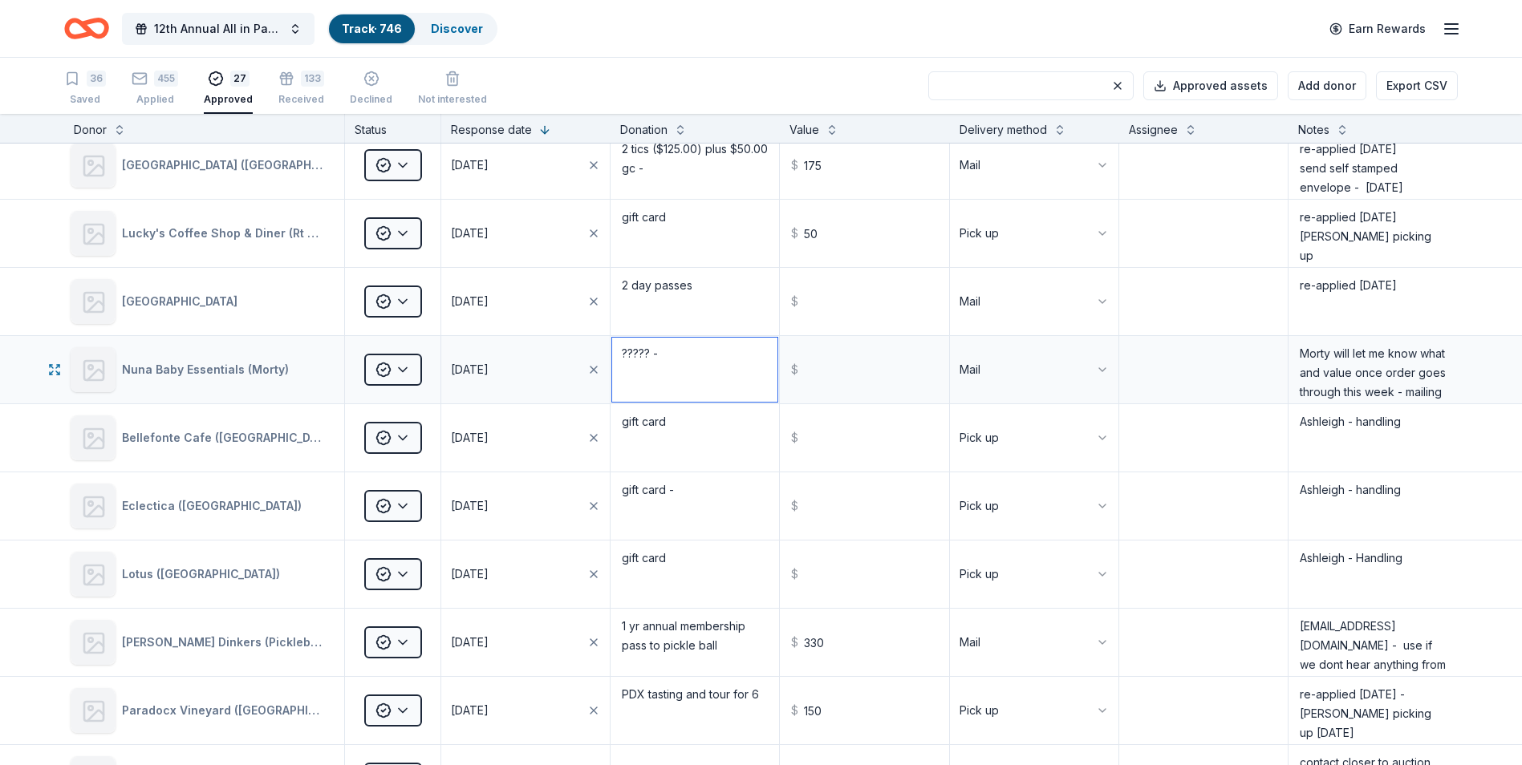
click at [676, 354] on textarea "????? -" at bounding box center [694, 370] width 165 height 64
drag, startPoint x: 676, startPoint y: 354, endPoint x: 616, endPoint y: 353, distance: 59.4
click at [616, 353] on textarea "????? -" at bounding box center [694, 370] width 165 height 64
type textarea "C"
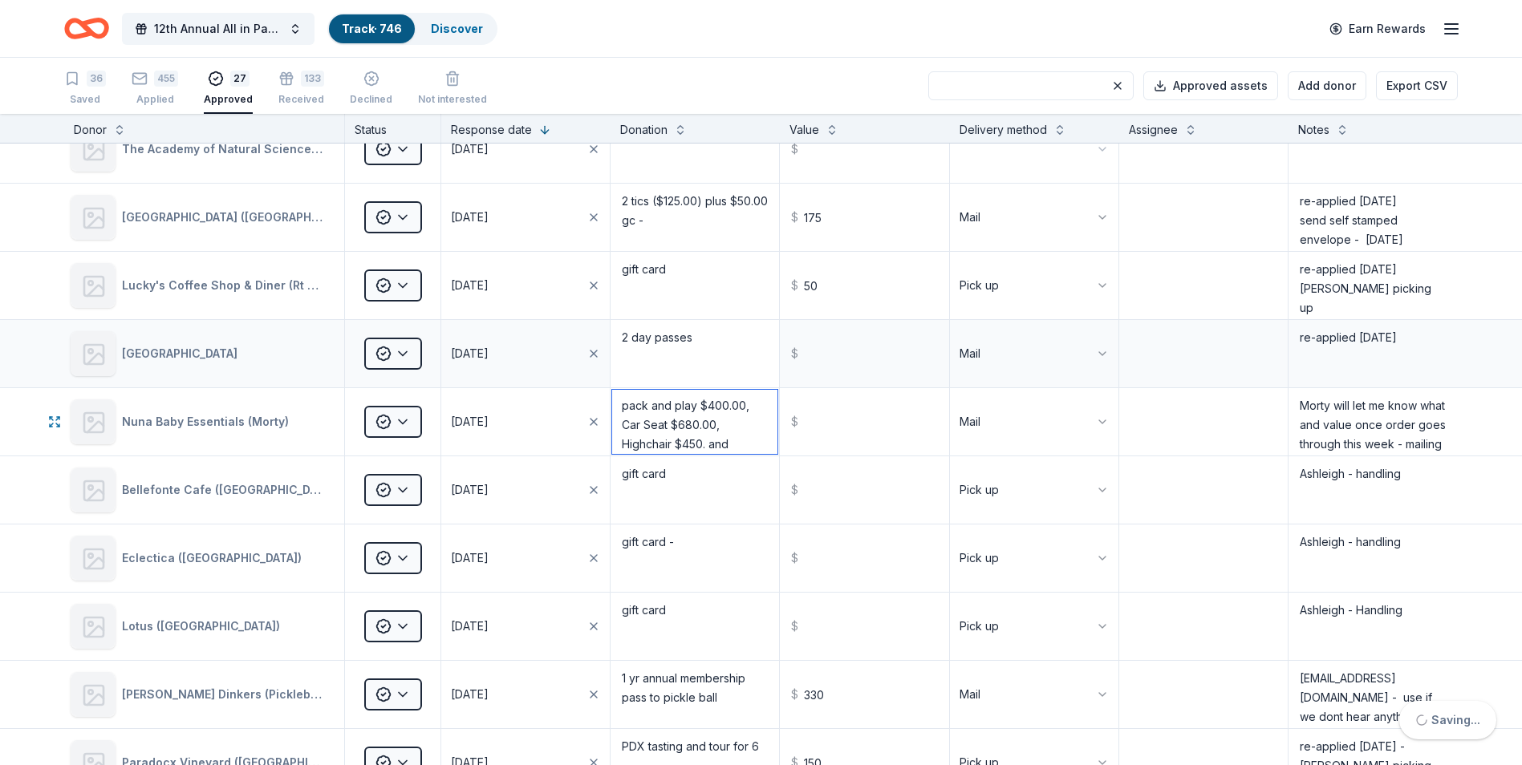
scroll to position [341, 0]
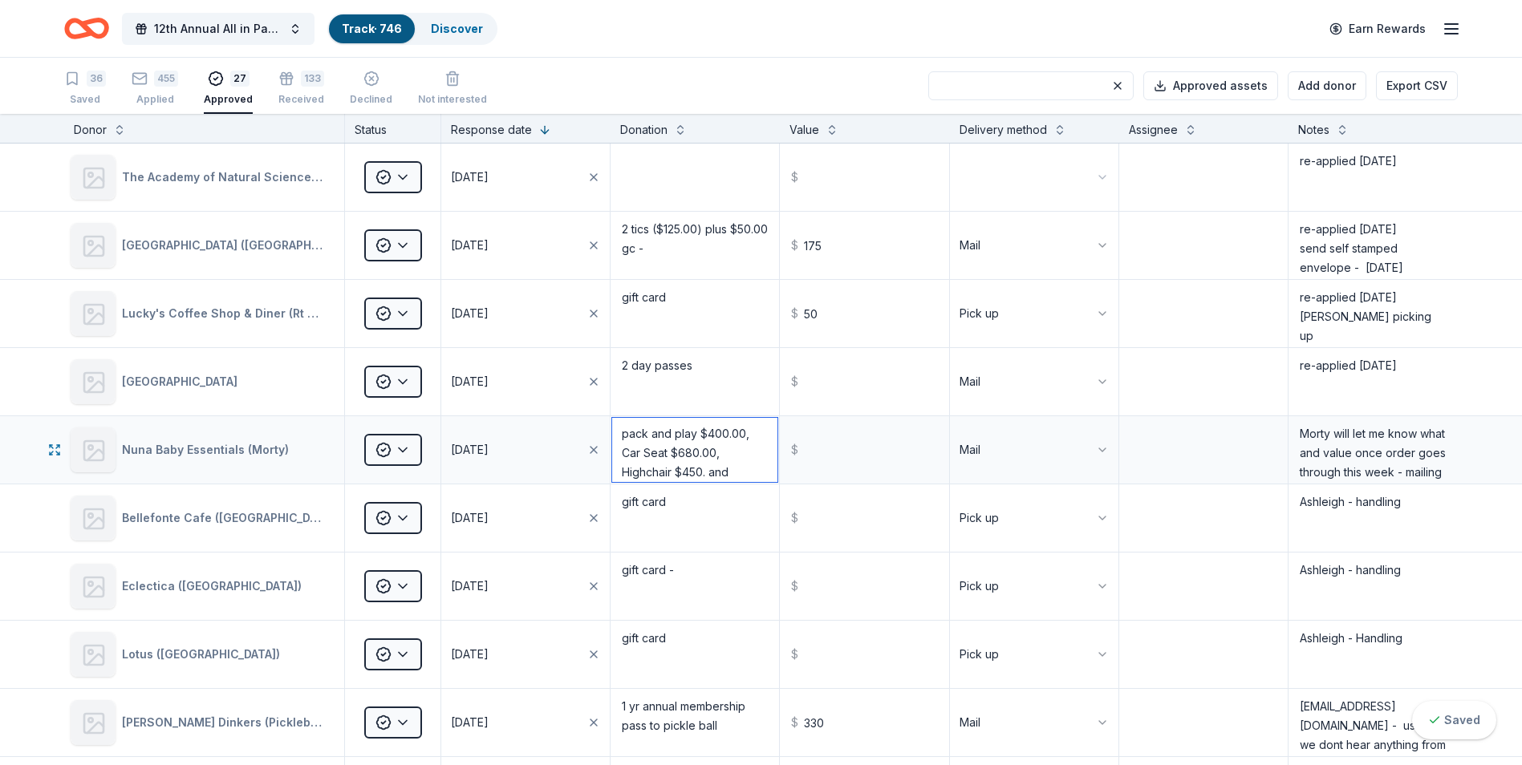
click at [742, 432] on textarea "pack and play $400.00, Car Seat $680.00, Highchair $450. and Stroller $700." at bounding box center [694, 450] width 165 height 64
click at [712, 456] on textarea "pack and play $400., Car Seat $680.00, Highchair $450. and Stroller $700." at bounding box center [694, 450] width 165 height 64
click at [625, 434] on textarea "pack and play $400., Car Seat $680., Highchair $450. and Stroller $700." at bounding box center [694, 450] width 165 height 64
type textarea "pack and play $400., Car Seat $680., Highchair $450. and Stroller $700."
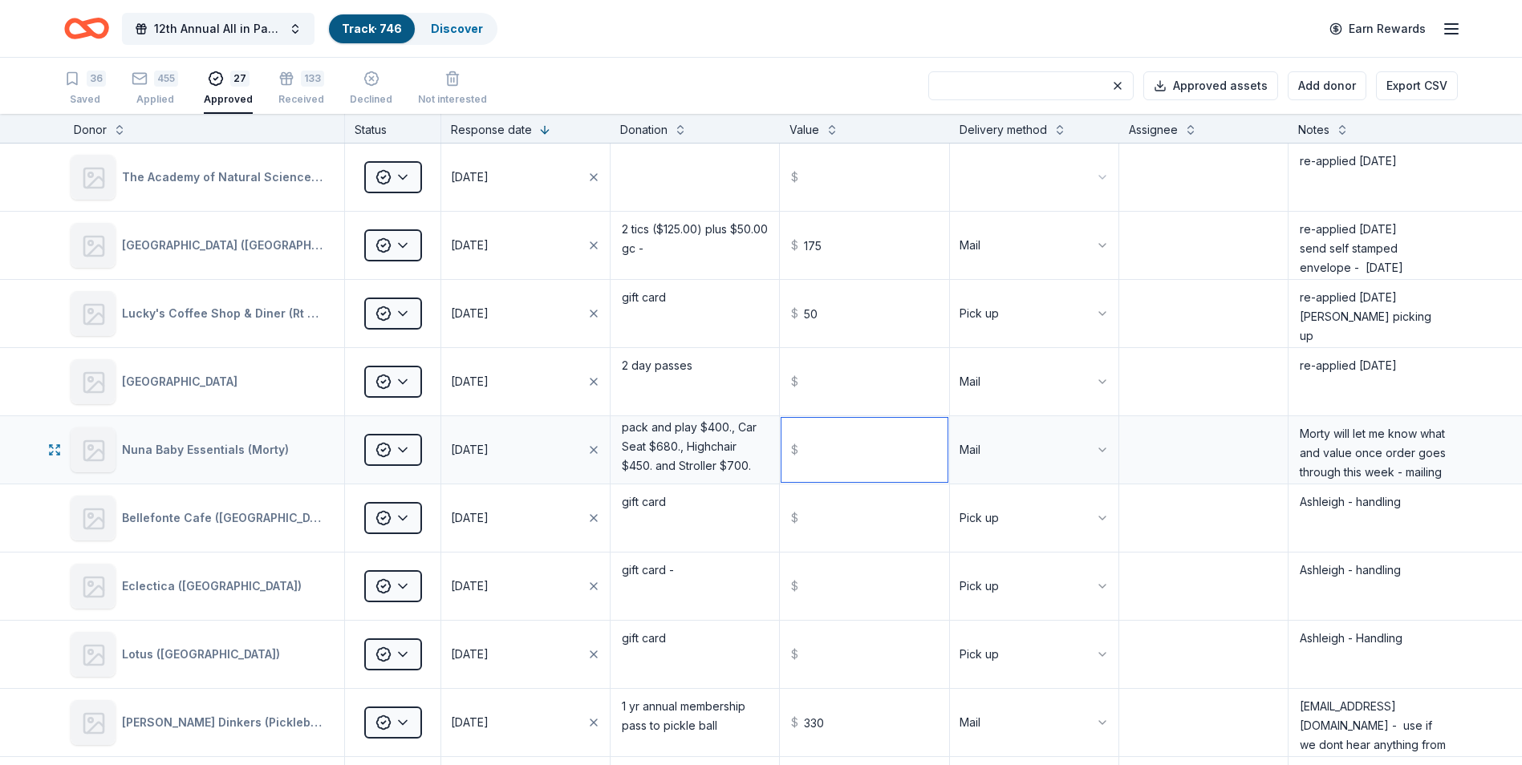
click at [820, 452] on input "text" at bounding box center [863, 450] width 165 height 64
click at [825, 458] on input "text" at bounding box center [863, 450] width 165 height 64
type input "2230.00"
click at [1168, 449] on textarea at bounding box center [1203, 450] width 165 height 64
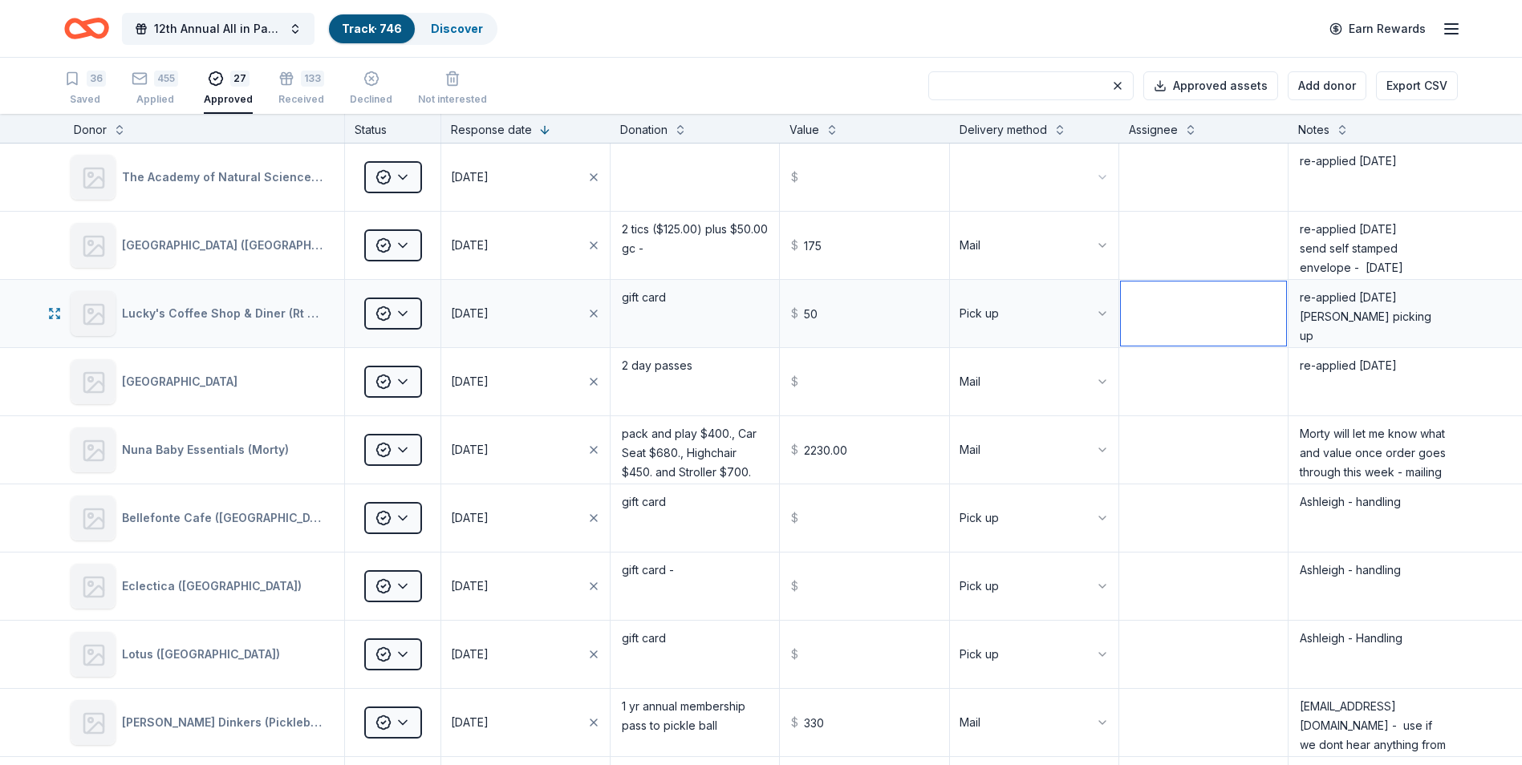
click at [1212, 314] on textarea at bounding box center [1203, 314] width 165 height 64
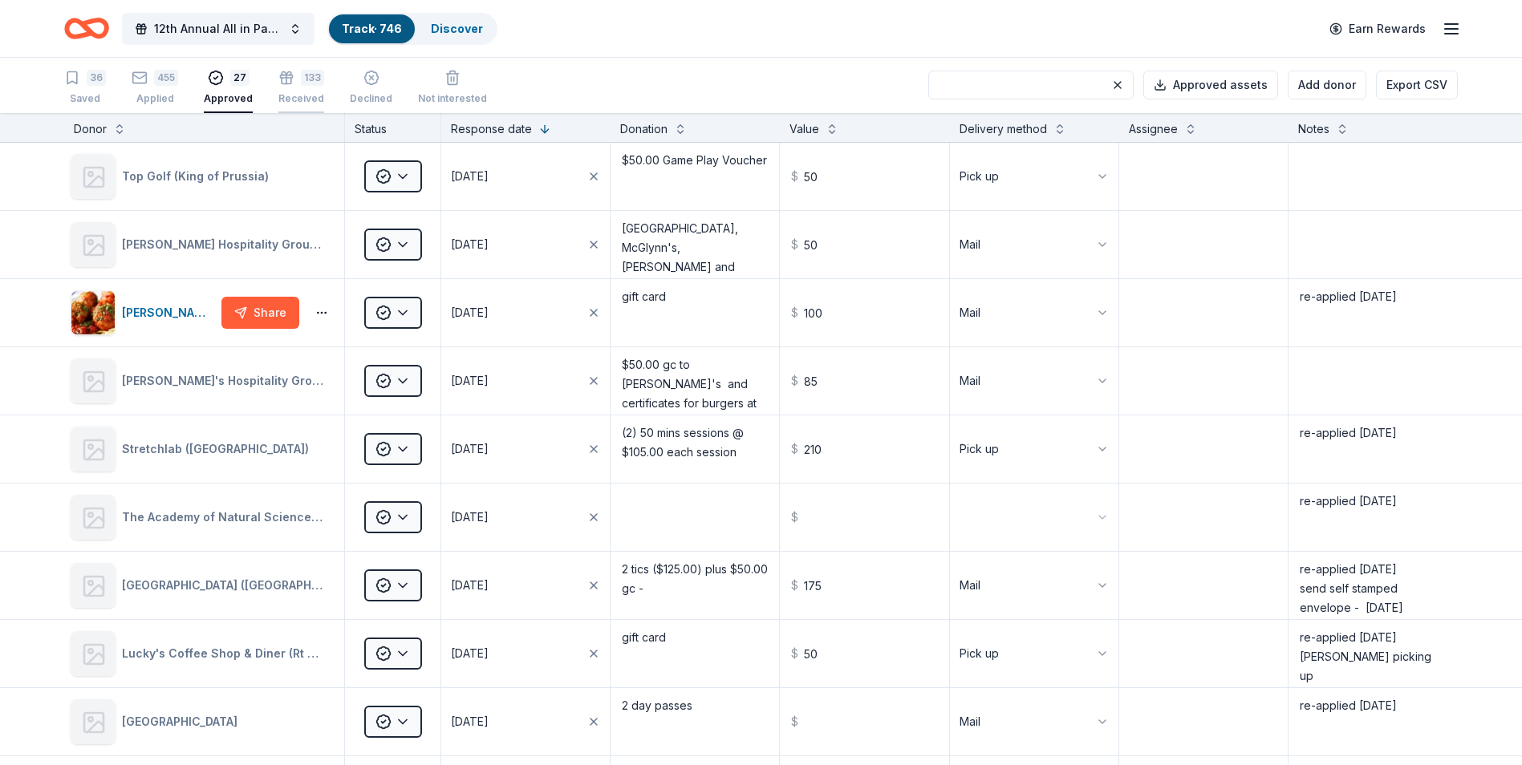
click at [278, 94] on div "Received" at bounding box center [301, 98] width 46 height 13
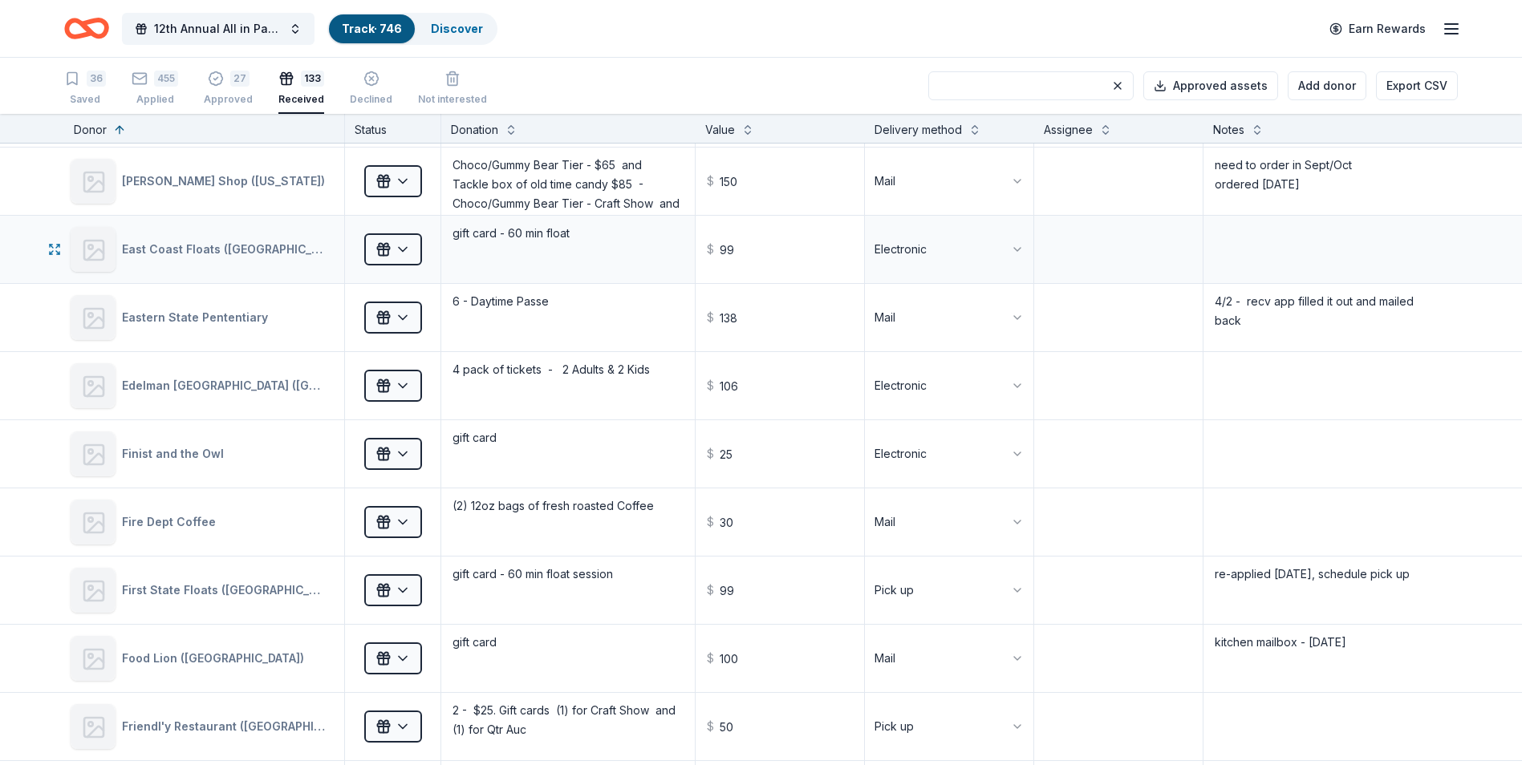
scroll to position [2082, 0]
